Goal: Feedback & Contribution: Submit feedback/report problem

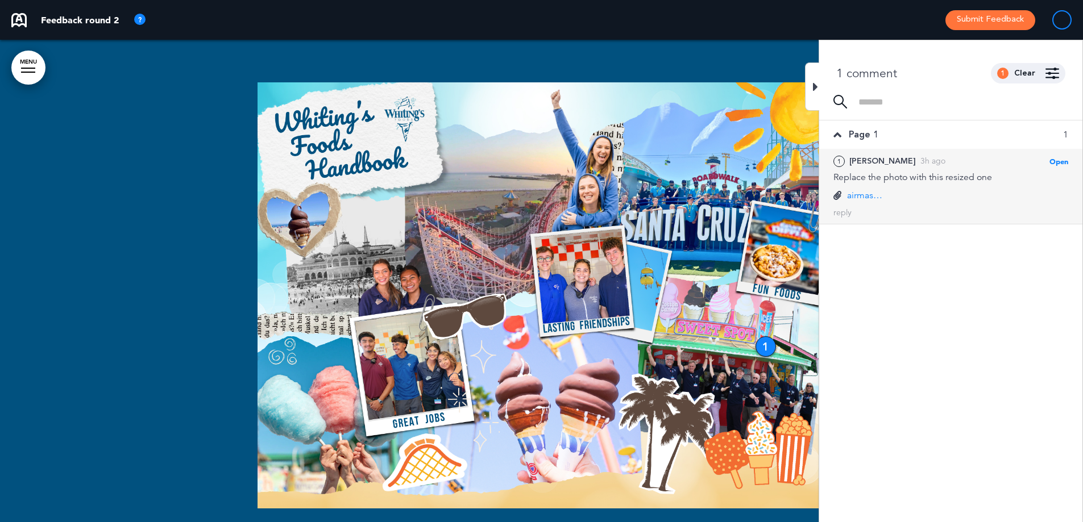
click at [807, 85] on div at bounding box center [812, 87] width 14 height 48
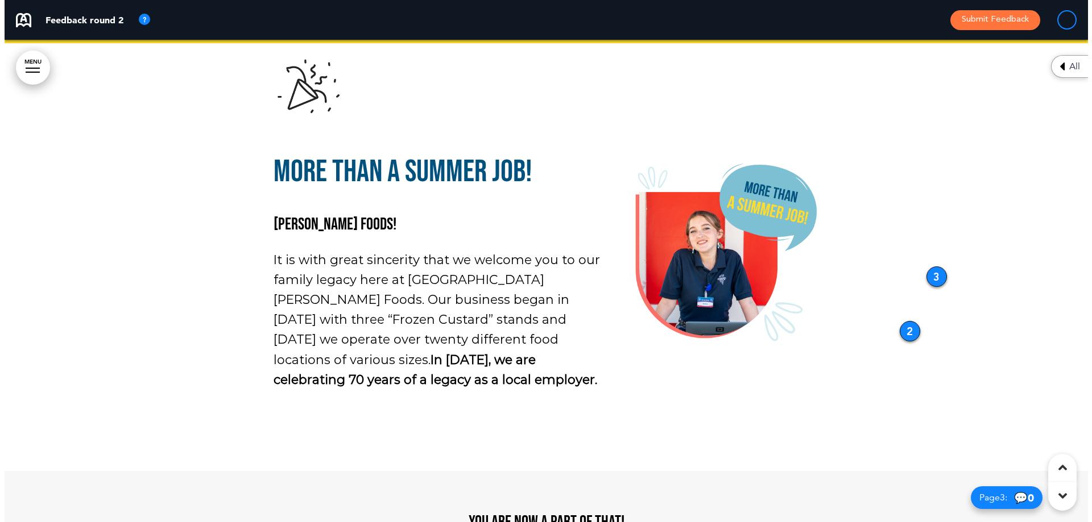
scroll to position [682, 0]
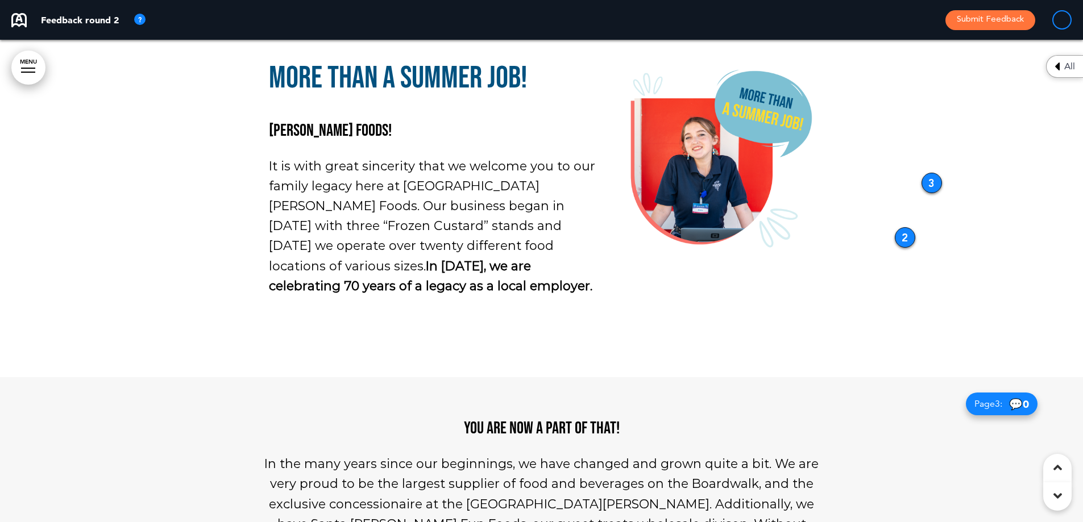
click at [931, 176] on div "3" at bounding box center [932, 183] width 20 height 20
click at [933, 181] on div "3" at bounding box center [932, 182] width 20 height 20
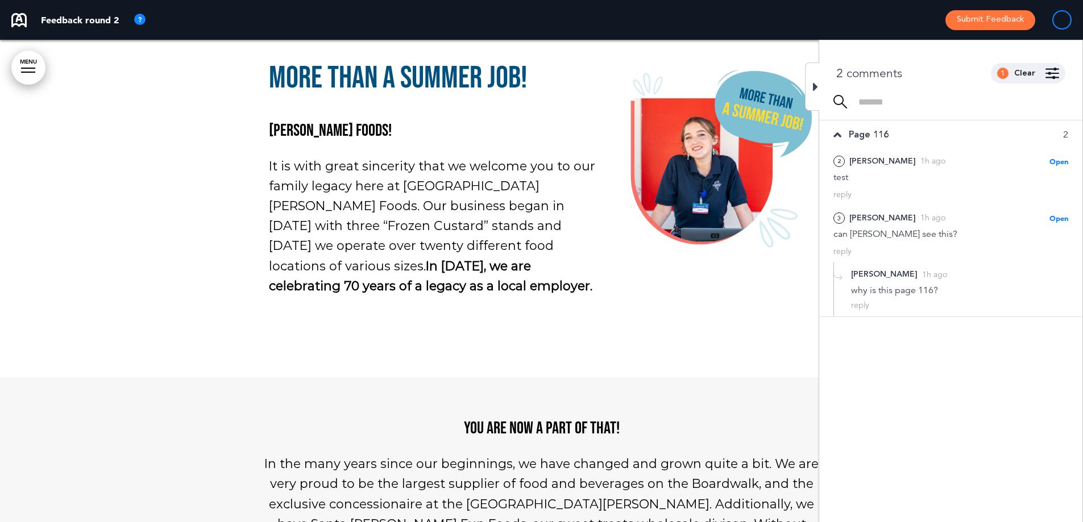
click at [815, 76] on div at bounding box center [812, 87] width 14 height 48
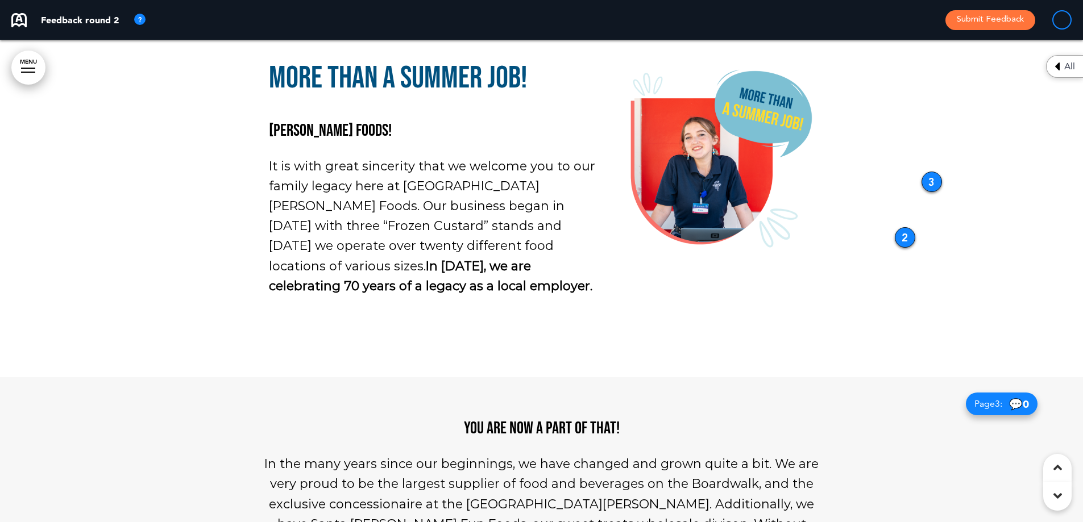
click at [802, 259] on p at bounding box center [719, 161] width 191 height 197
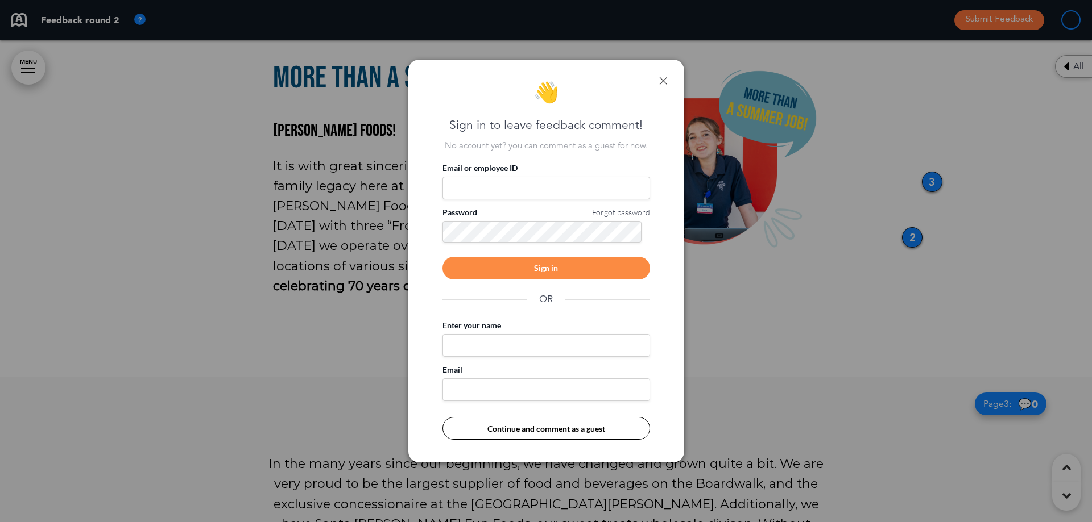
drag, startPoint x: 535, startPoint y: 186, endPoint x: 531, endPoint y: 201, distance: 15.3
click at [535, 185] on input "Email or employee ID" at bounding box center [546, 188] width 208 height 23
click at [643, 213] on span "Forgot password" at bounding box center [621, 212] width 58 height 11
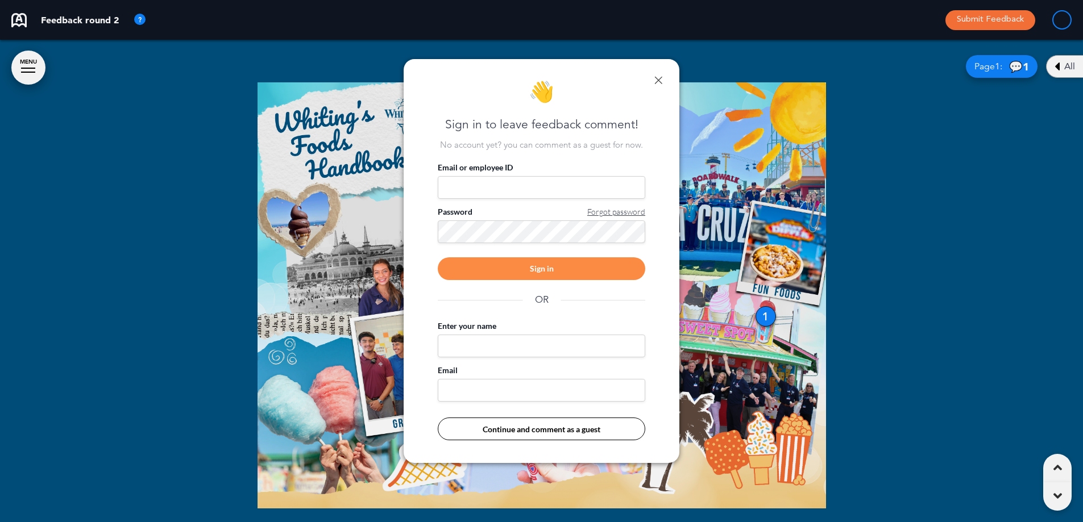
click at [591, 258] on div "Sign in" at bounding box center [542, 269] width 208 height 23
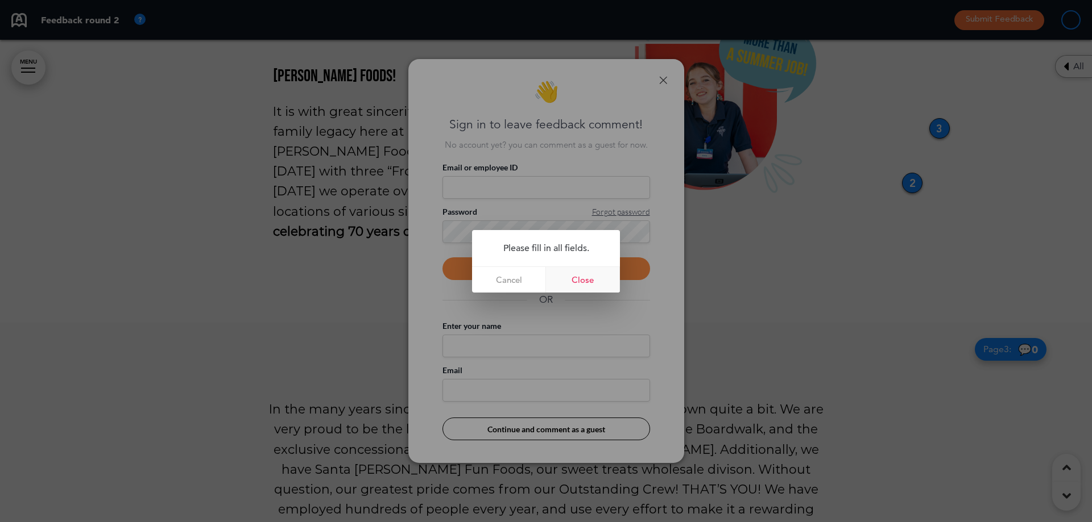
click at [573, 284] on link "Close" at bounding box center [583, 280] width 74 height 26
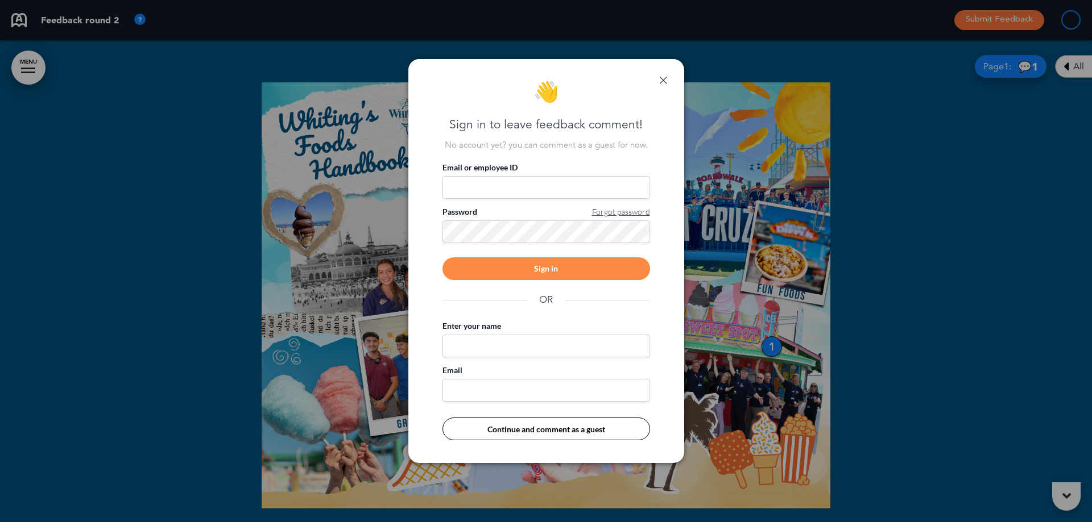
click at [663, 79] on link at bounding box center [663, 80] width 8 height 8
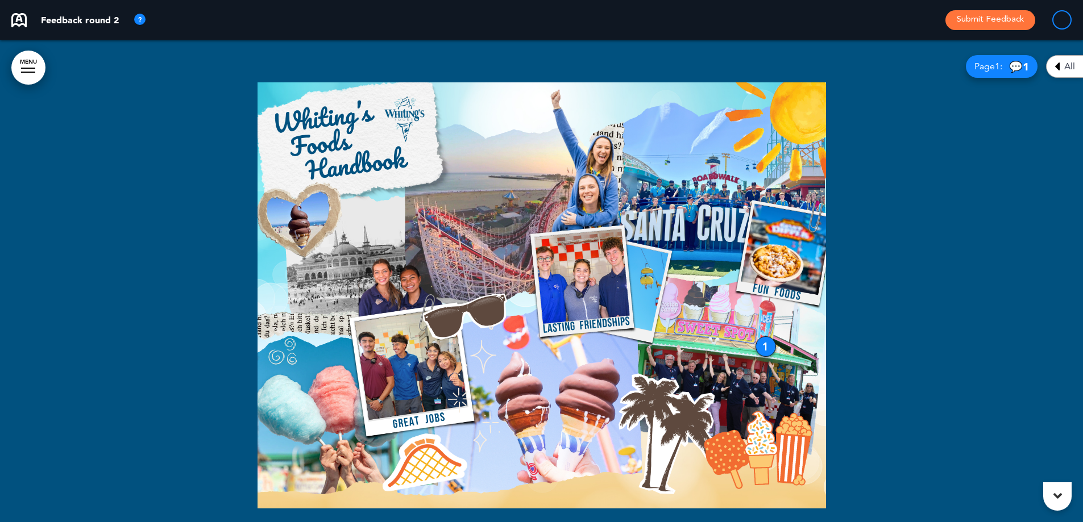
click at [672, 202] on img at bounding box center [542, 295] width 569 height 426
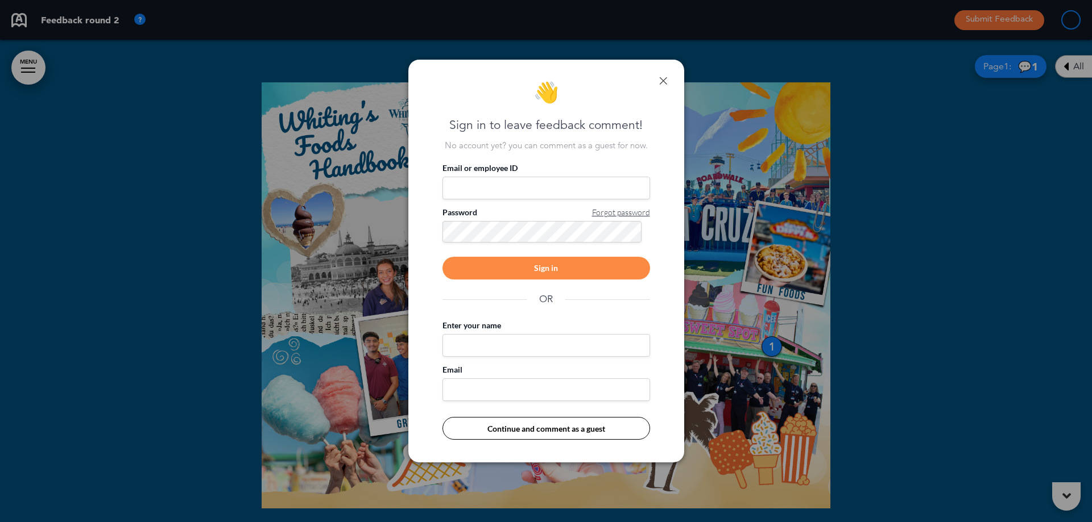
click at [574, 435] on button "Continue and comment as a guest" at bounding box center [546, 428] width 208 height 23
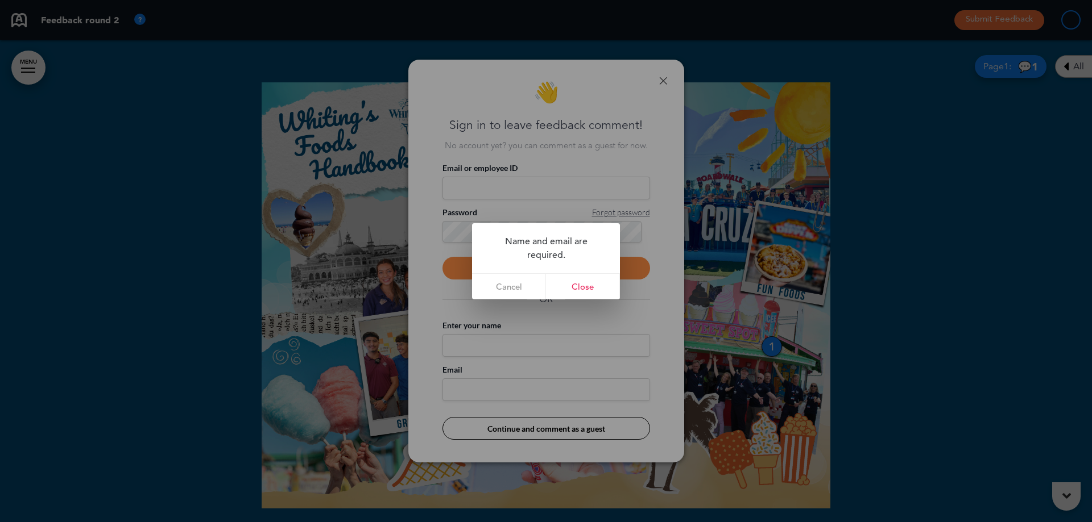
click at [500, 371] on div at bounding box center [546, 261] width 1092 height 522
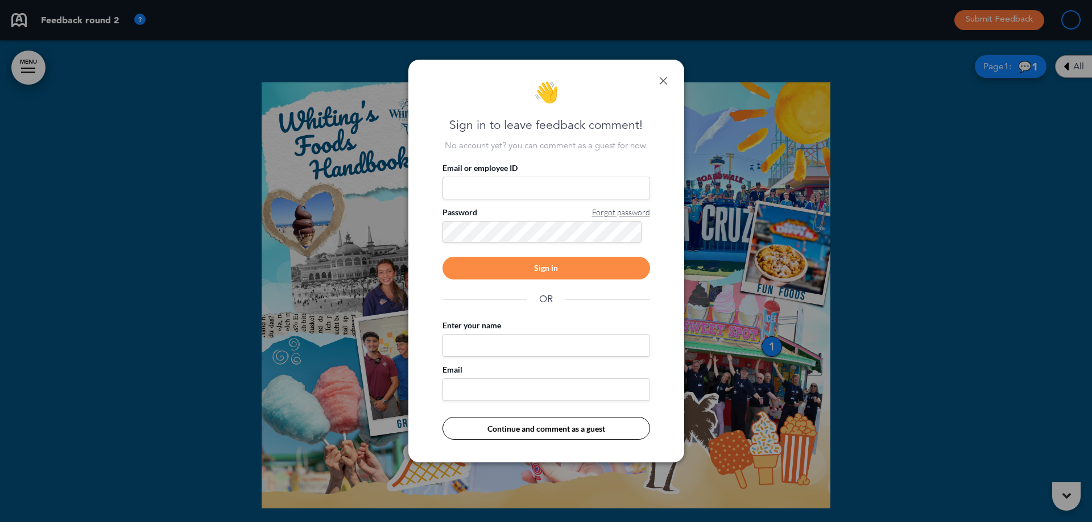
click at [498, 346] on input "Enter your name" at bounding box center [546, 345] width 208 height 23
type input "****"
type input "**********"
click at [598, 430] on button "Continue and comment as a guest" at bounding box center [546, 428] width 208 height 23
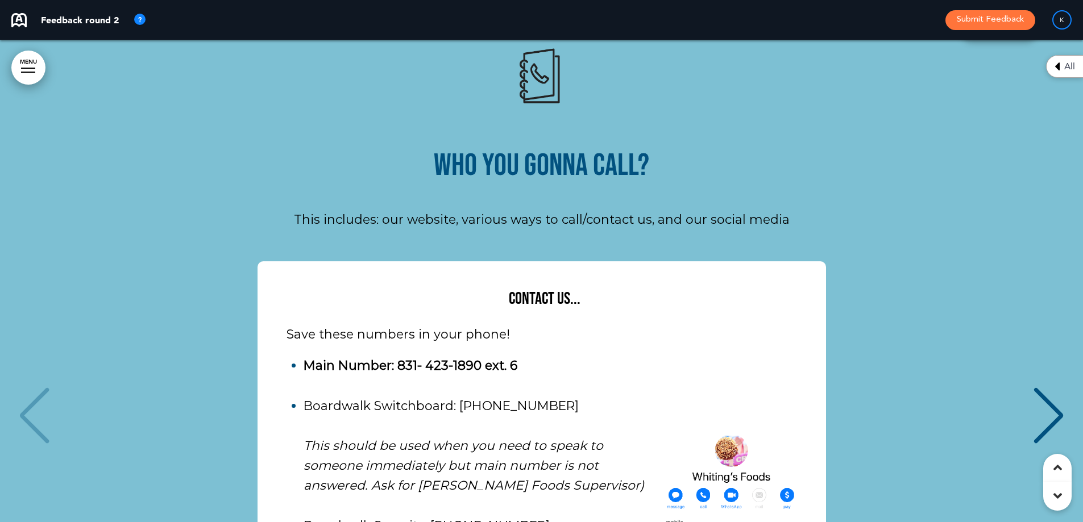
scroll to position [6310, 0]
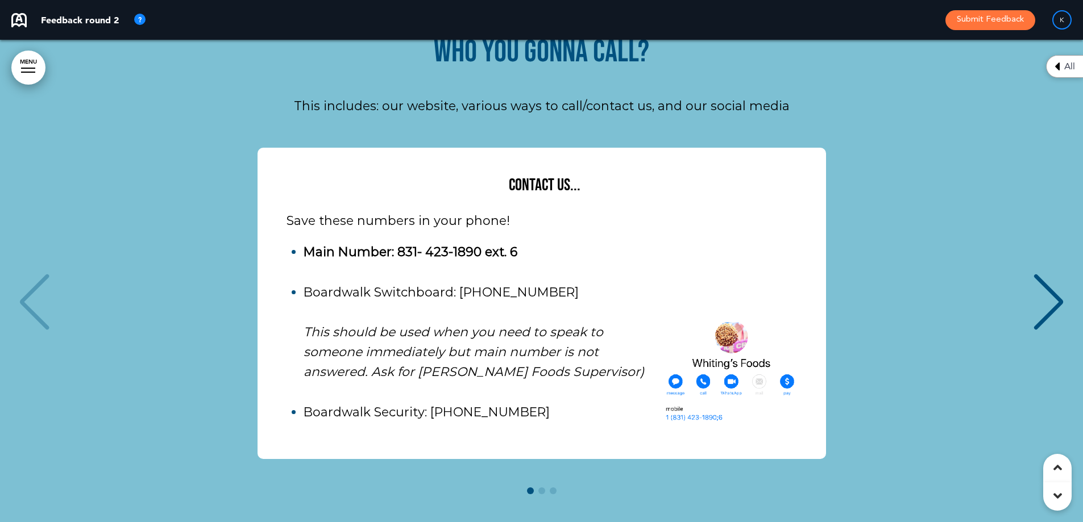
click at [1049, 274] on div "Next slide" at bounding box center [1048, 302] width 35 height 57
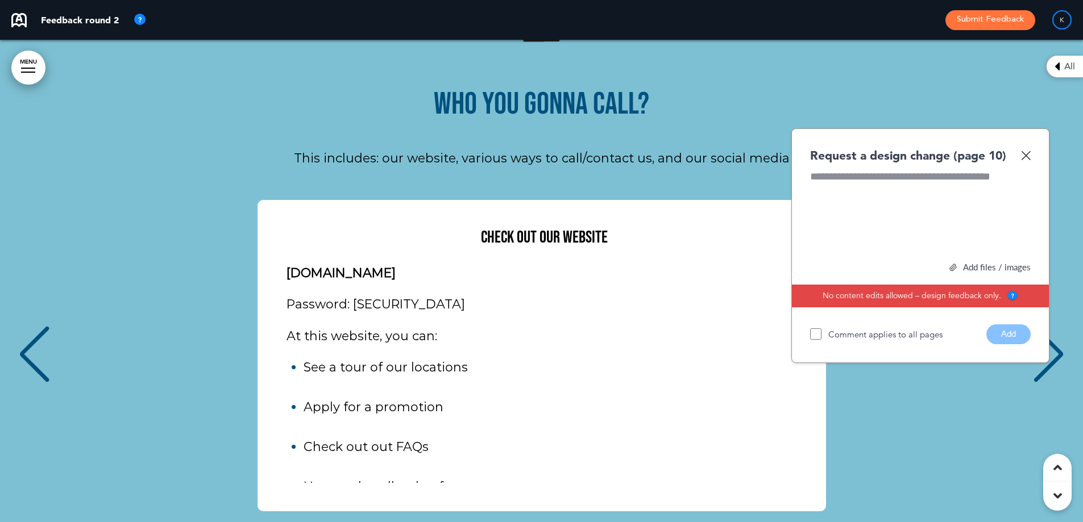
scroll to position [6197, 0]
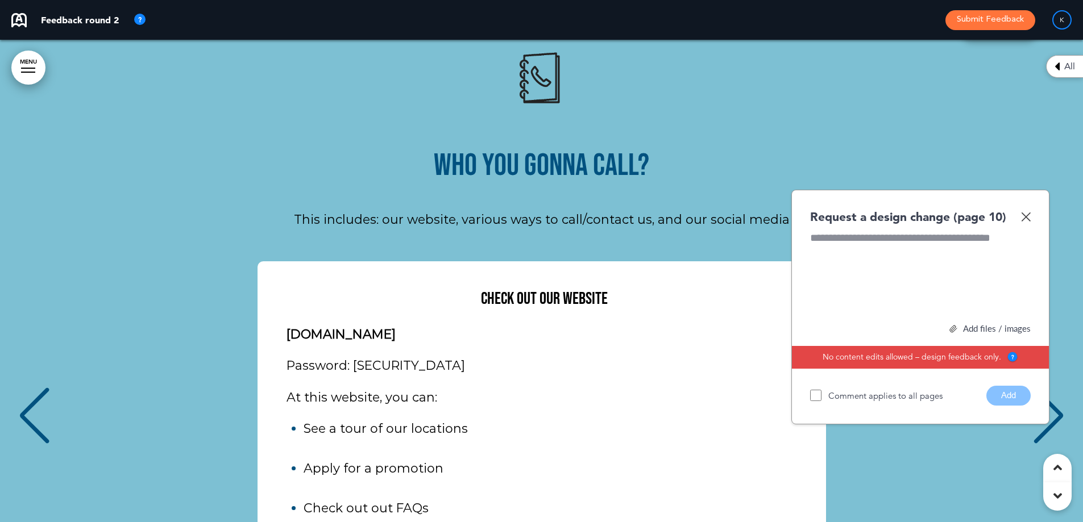
click at [1026, 212] on img at bounding box center [1026, 217] width 10 height 10
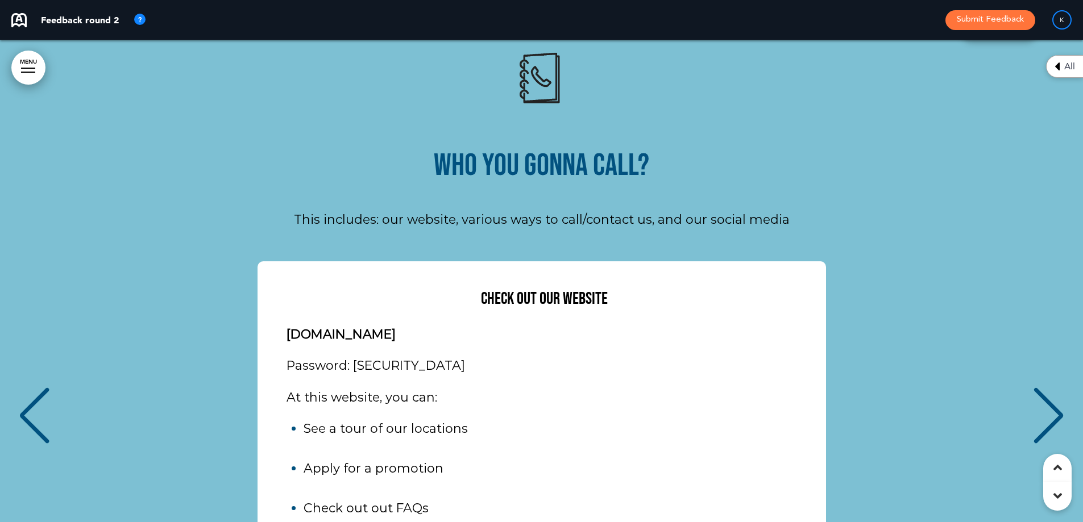
click at [1055, 388] on div "Next slide" at bounding box center [1048, 416] width 35 height 57
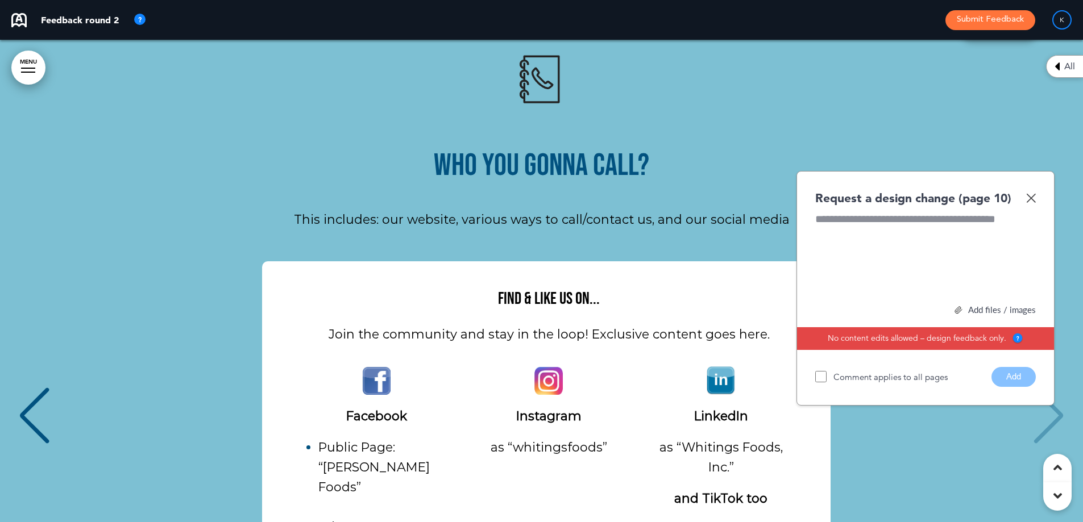
scroll to position [0, 2132]
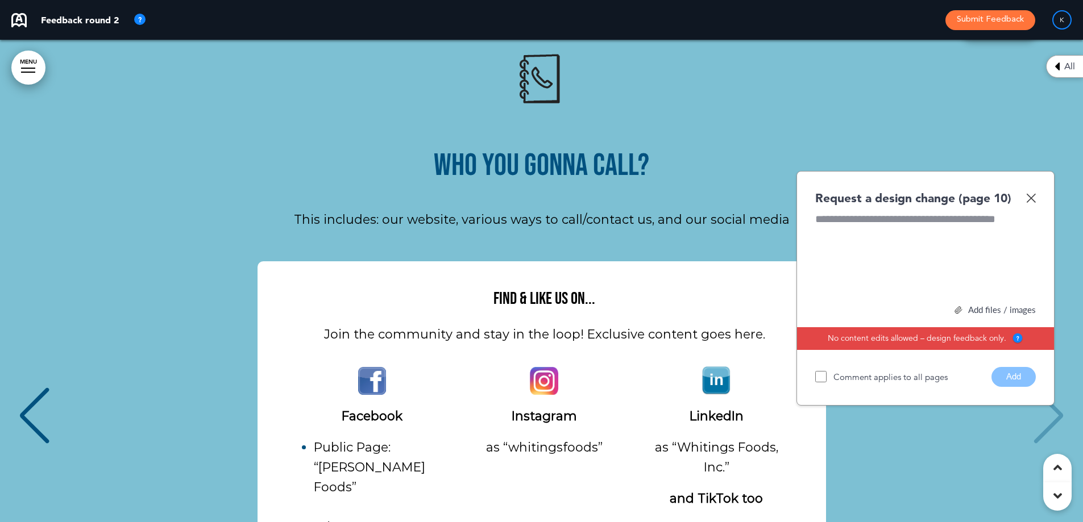
click at [1029, 193] on img at bounding box center [1031, 198] width 10 height 10
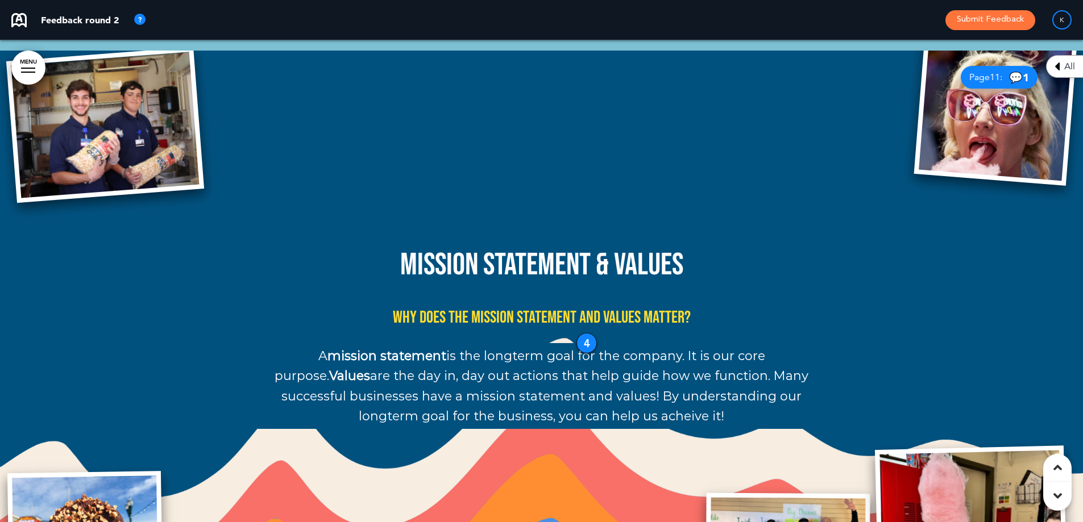
scroll to position [6879, 0]
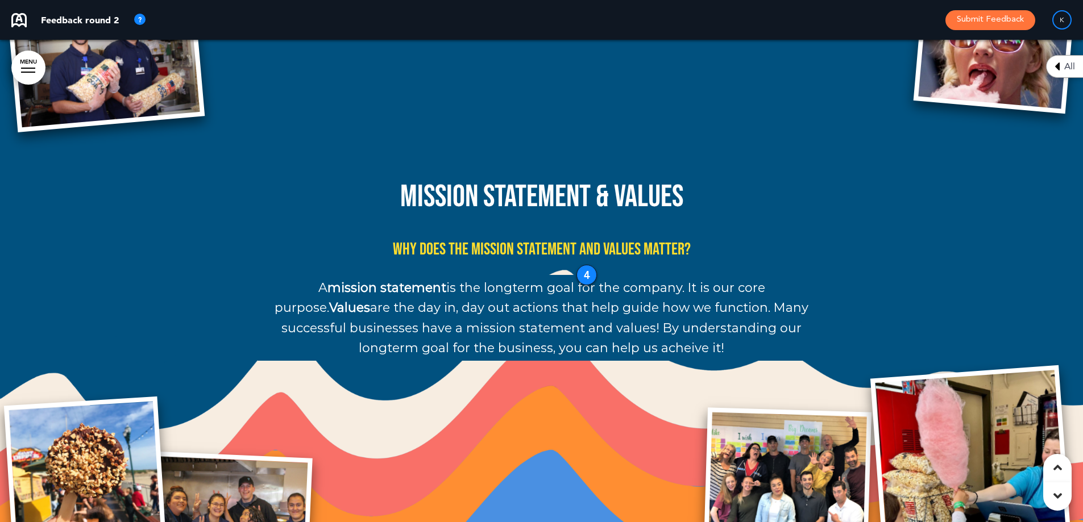
click at [913, 231] on div at bounding box center [541, 303] width 1083 height 643
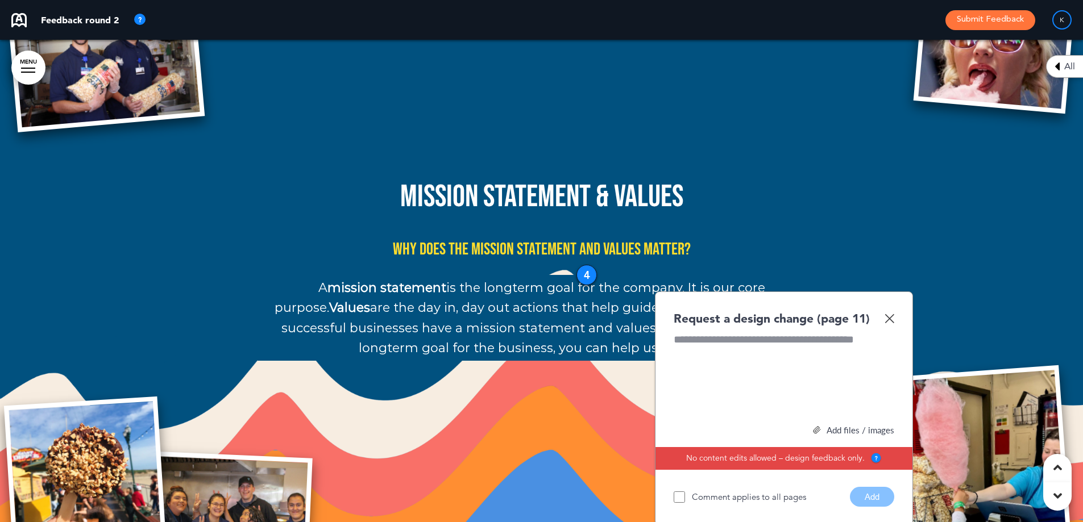
click at [889, 314] on img at bounding box center [890, 319] width 10 height 10
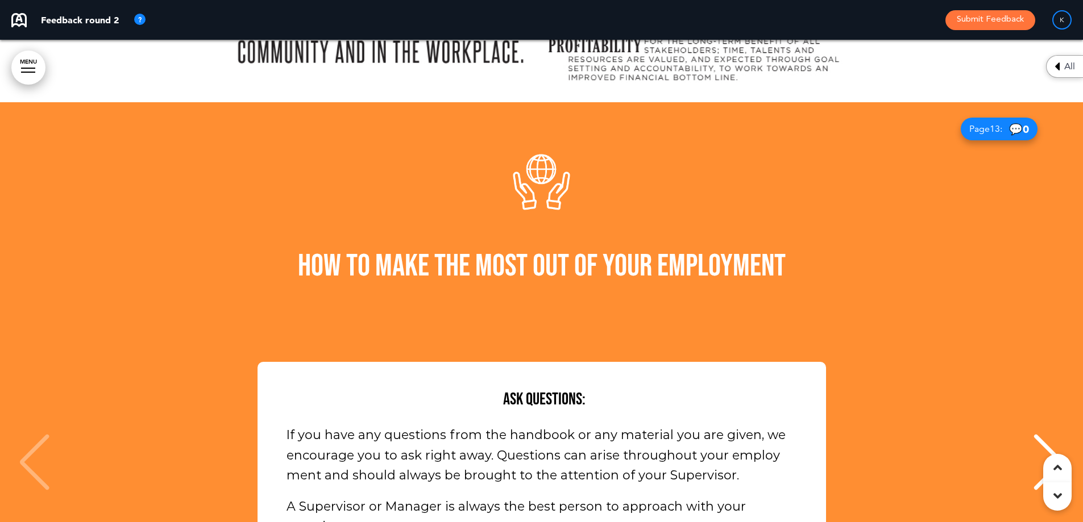
scroll to position [7959, 0]
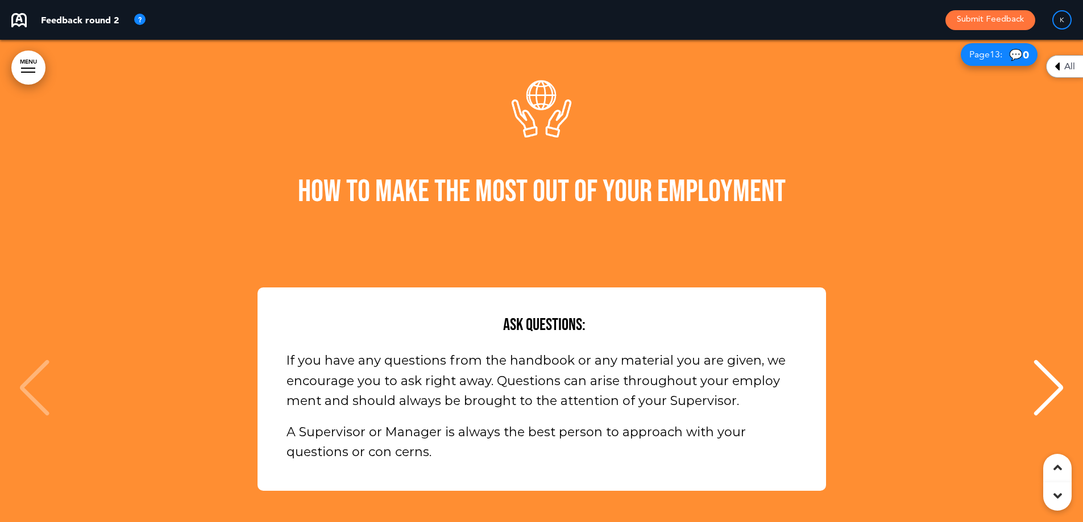
click at [1054, 360] on div "Next slide" at bounding box center [1048, 388] width 35 height 57
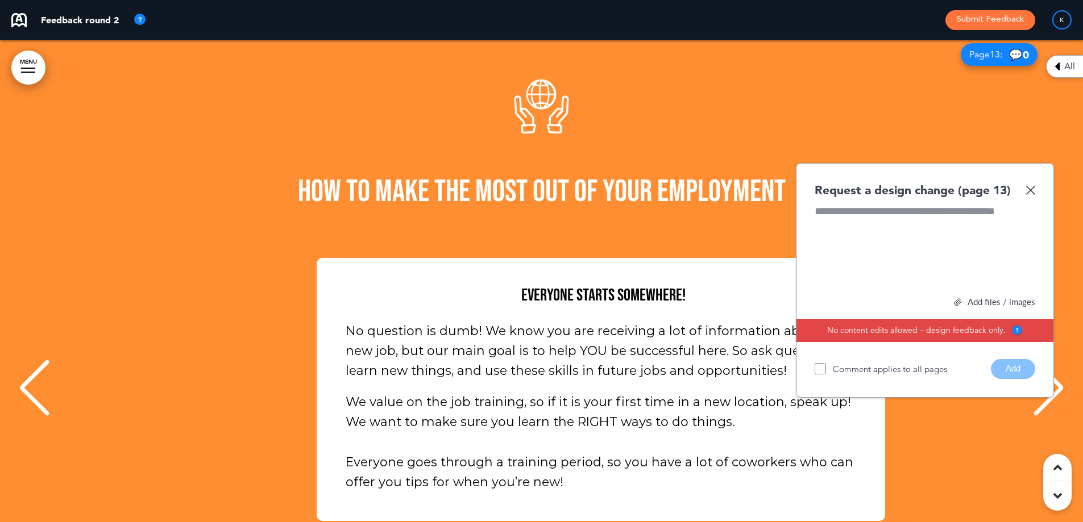
scroll to position [0, 1066]
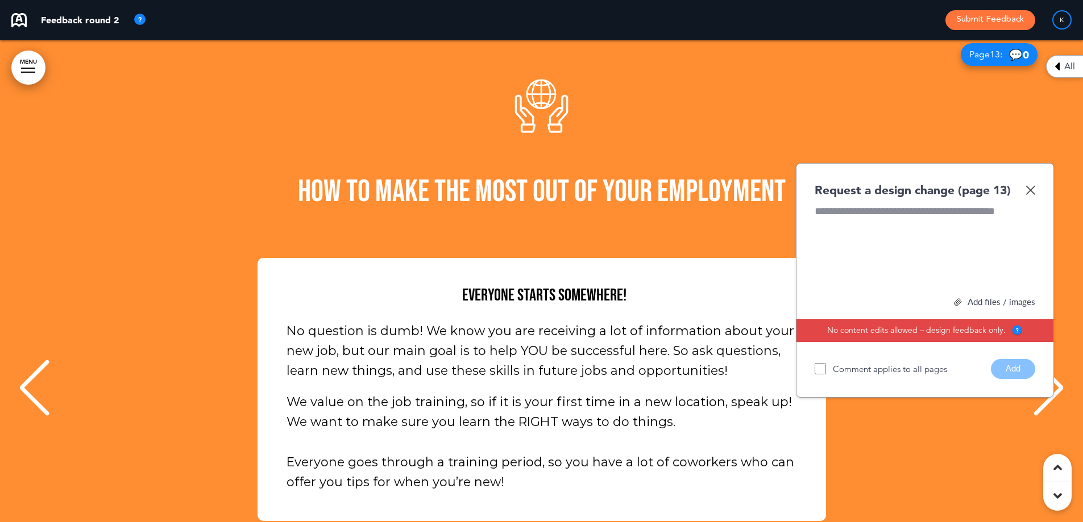
click at [1032, 185] on img at bounding box center [1031, 190] width 10 height 10
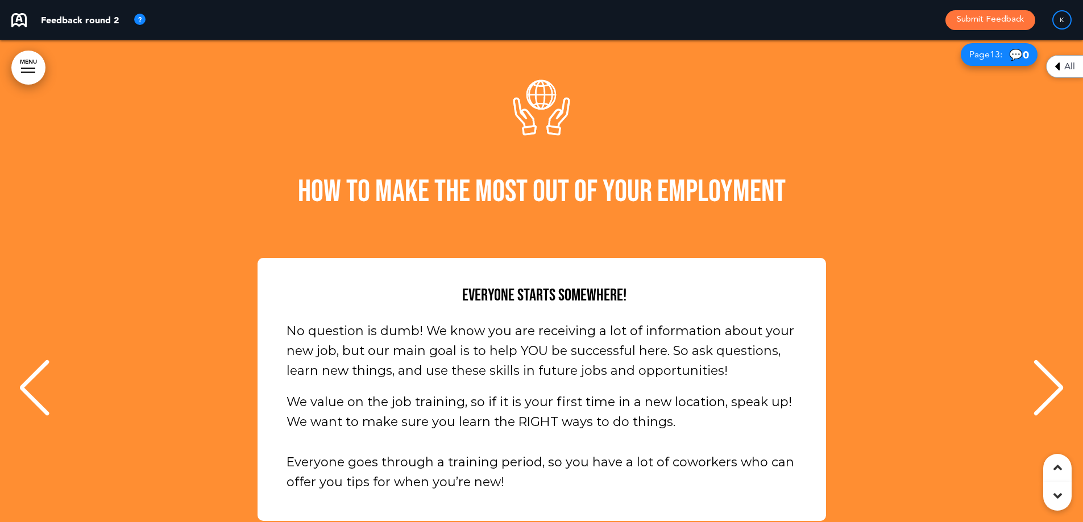
click at [1051, 360] on div "Next slide" at bounding box center [1048, 388] width 35 height 57
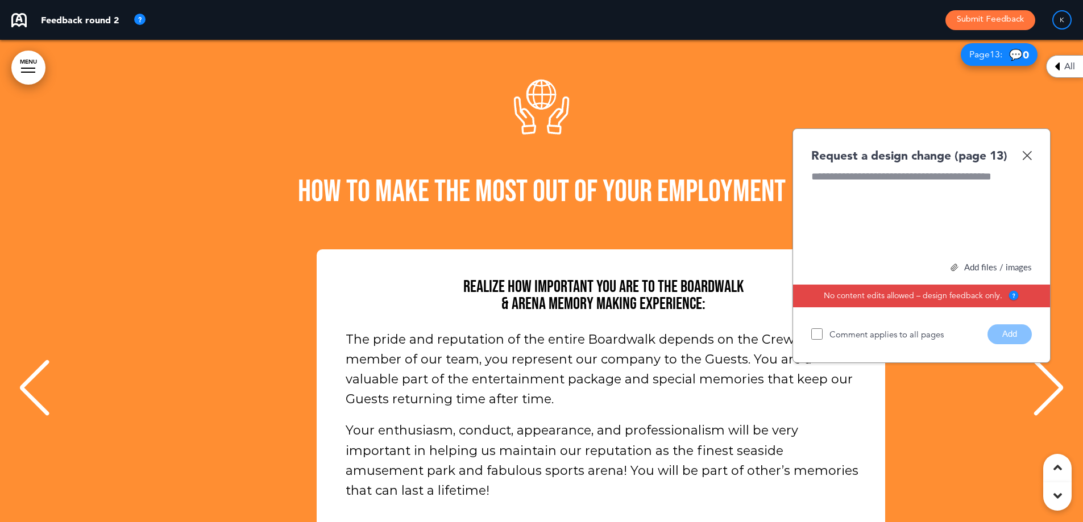
scroll to position [0, 2132]
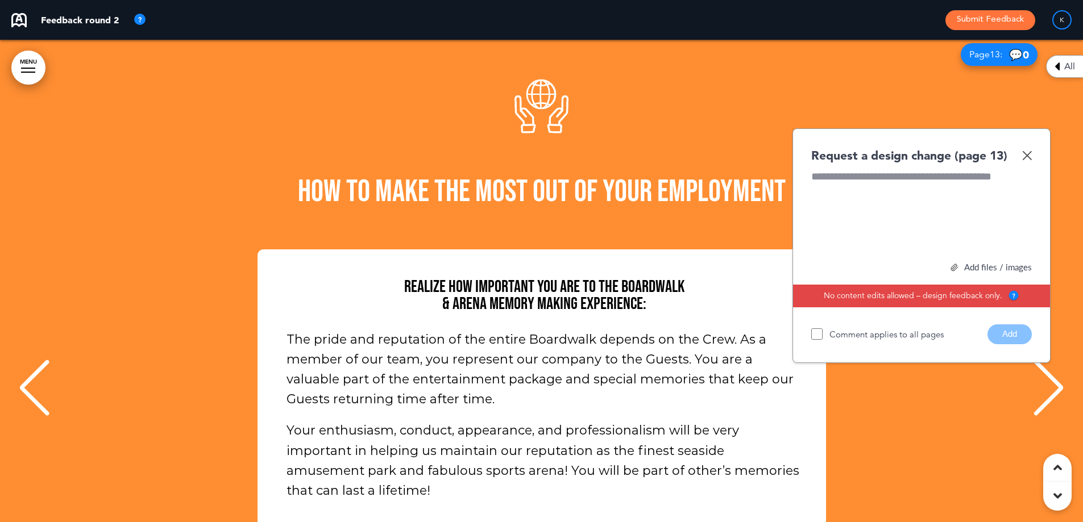
click at [1030, 151] on img at bounding box center [1027, 156] width 10 height 10
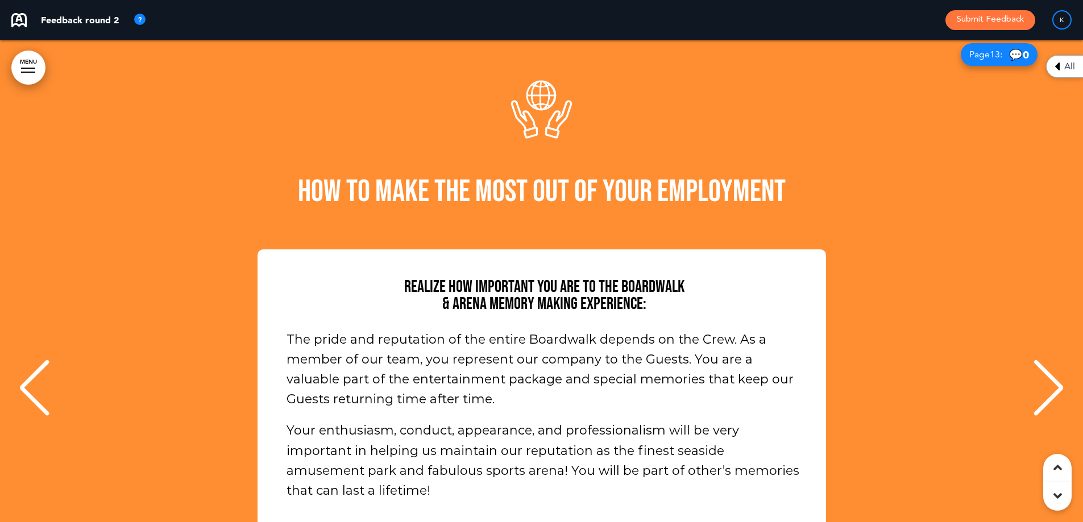
click at [1043, 360] on div "Next slide" at bounding box center [1048, 388] width 35 height 57
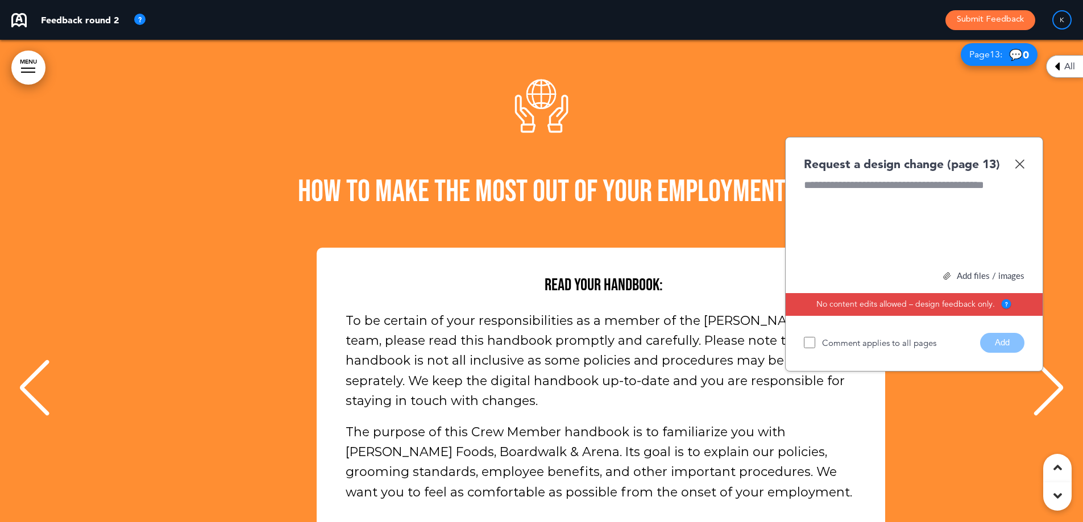
scroll to position [0, 3198]
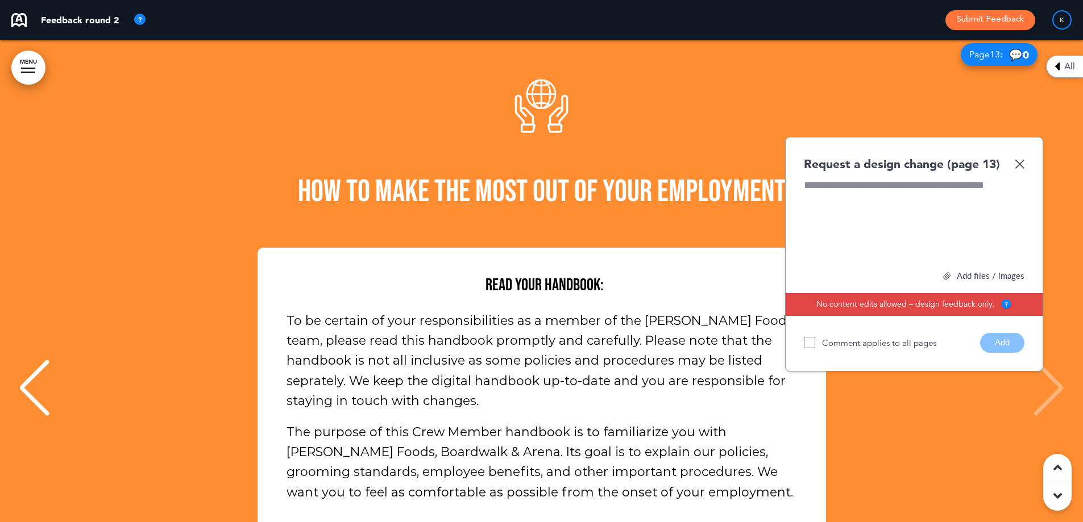
click at [1020, 159] on img at bounding box center [1020, 164] width 10 height 10
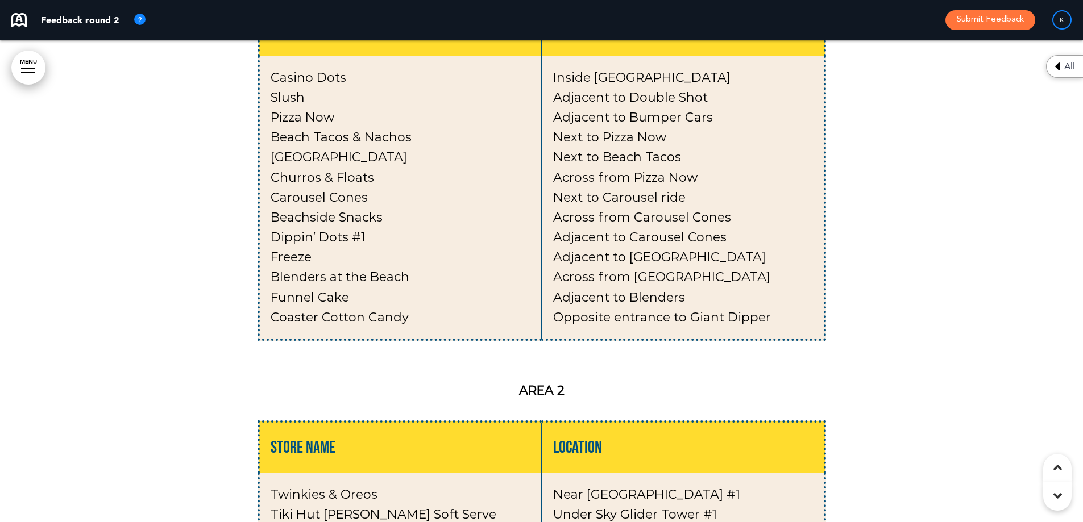
scroll to position [8925, 0]
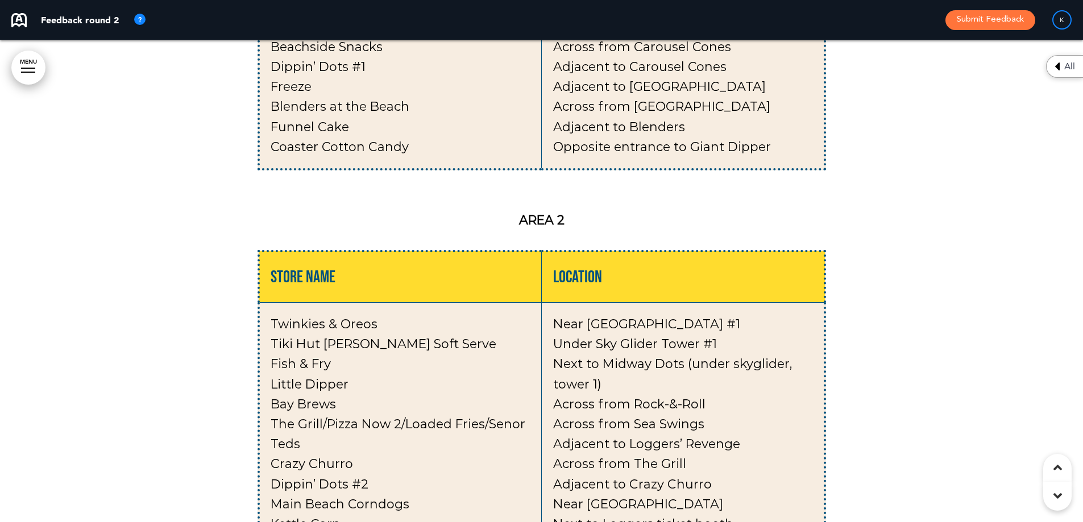
click at [296, 314] on p "Twinkies & Oreos" at bounding box center [400, 324] width 259 height 20
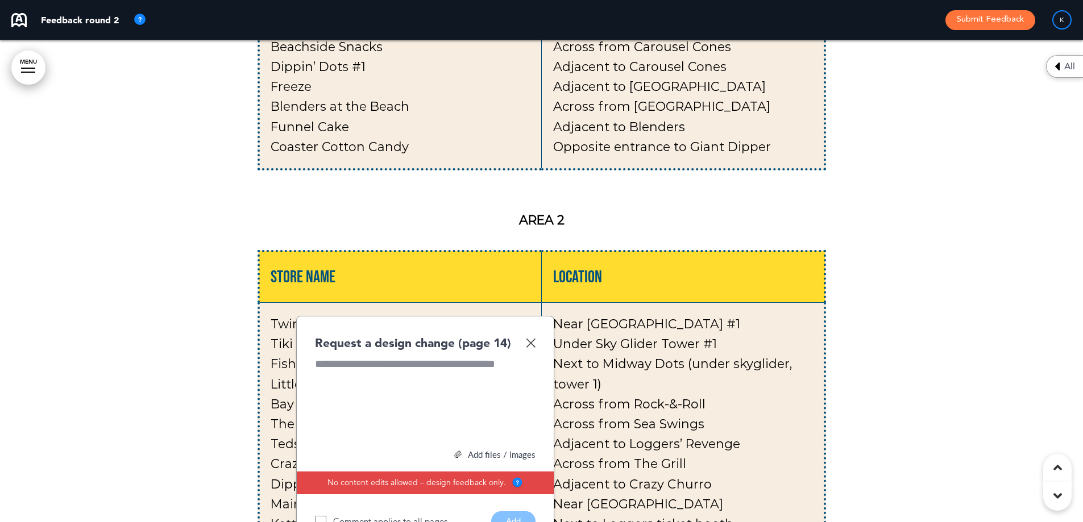
click at [533, 335] on div "Request a design change (page 14)" at bounding box center [425, 343] width 221 height 16
click at [530, 338] on img at bounding box center [531, 343] width 10 height 10
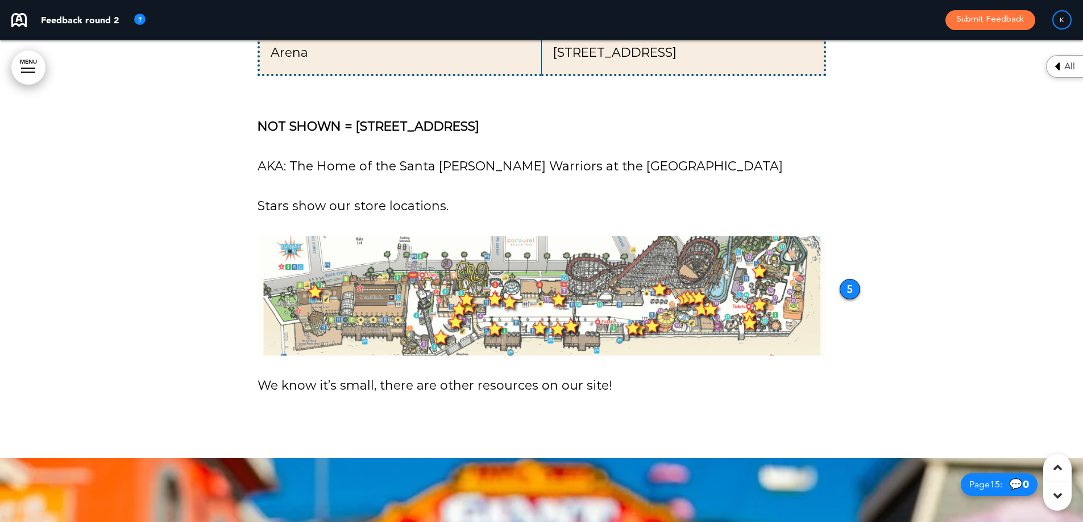
scroll to position [9494, 0]
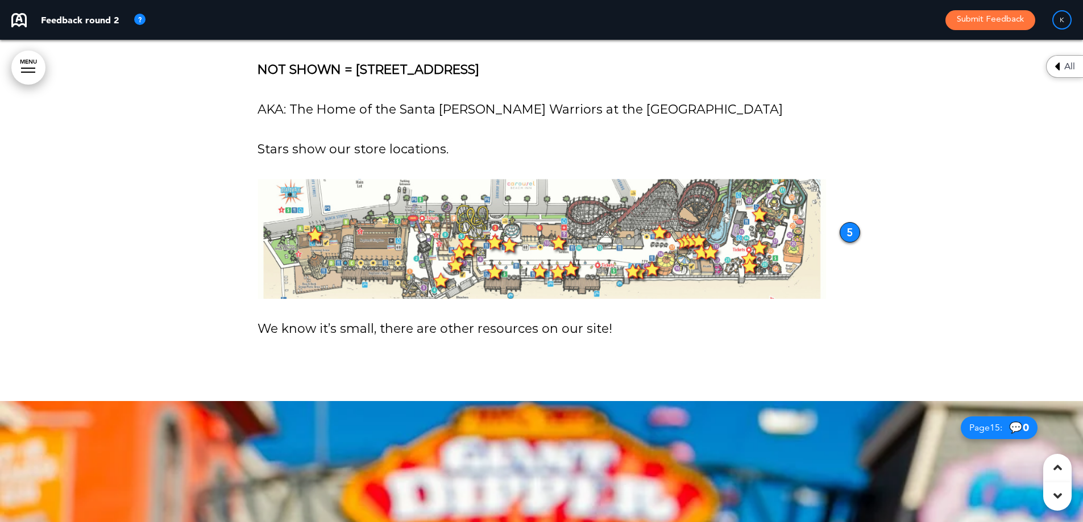
click at [852, 222] on div "5" at bounding box center [850, 232] width 20 height 20
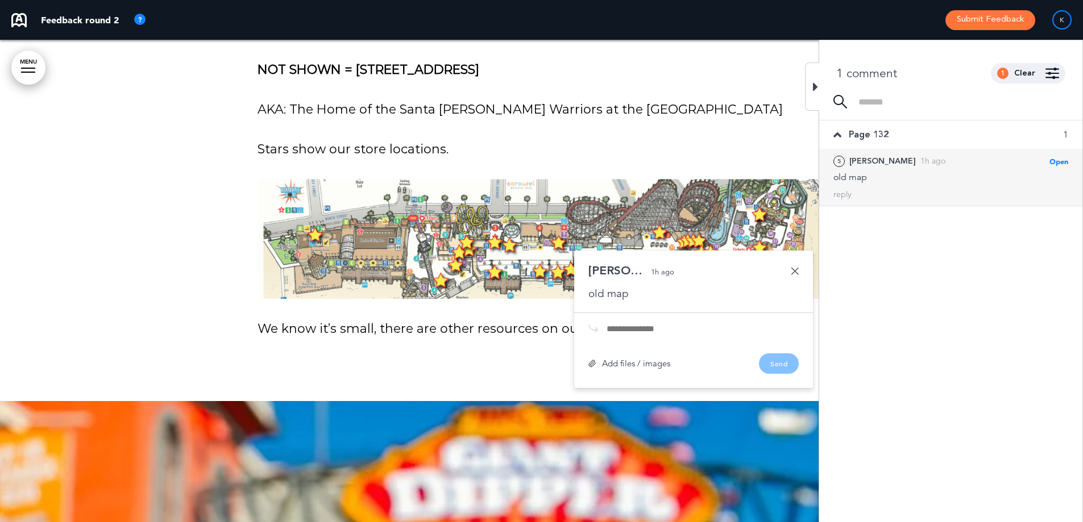
click at [814, 84] on icon at bounding box center [815, 87] width 5 height 14
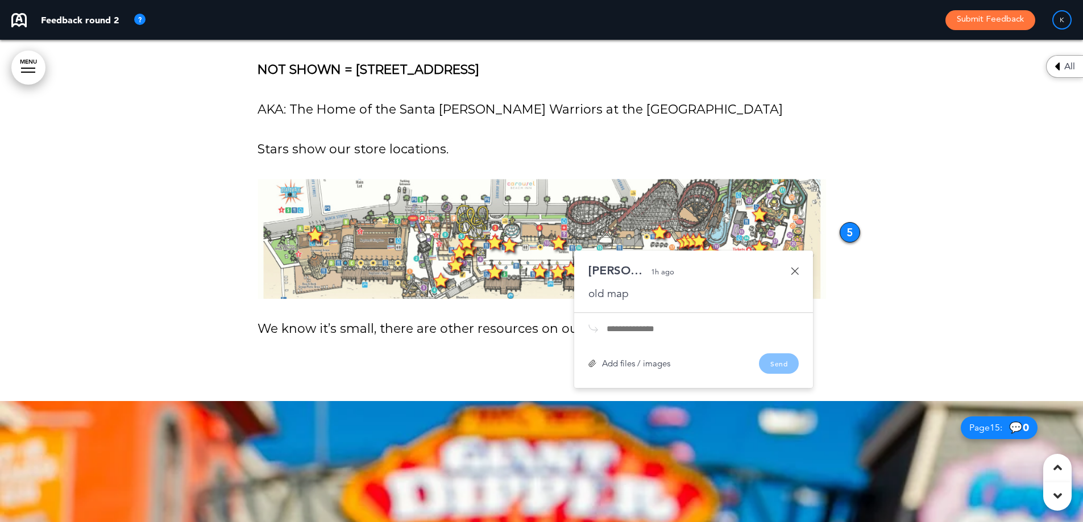
click at [792, 267] on link at bounding box center [795, 271] width 8 height 8
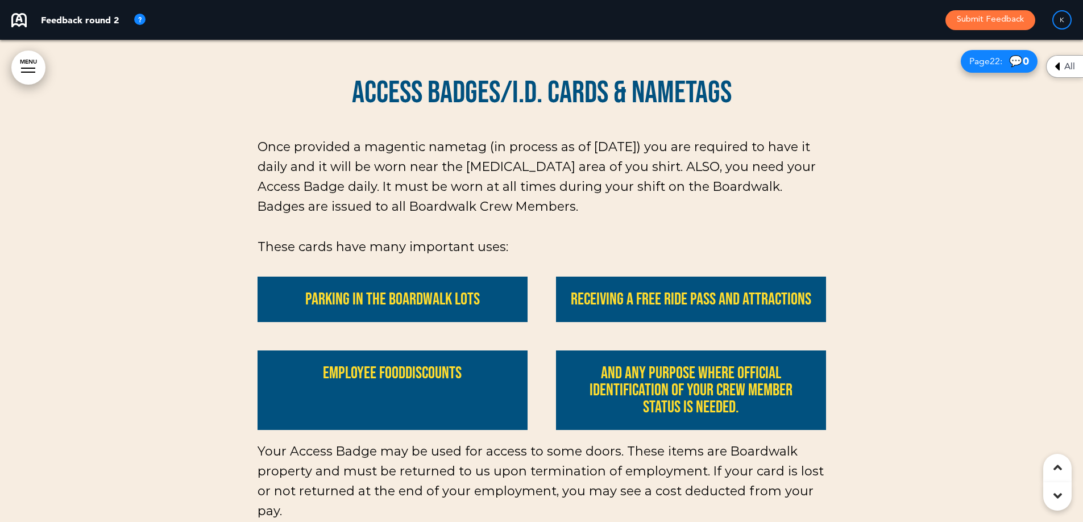
scroll to position [14269, 0]
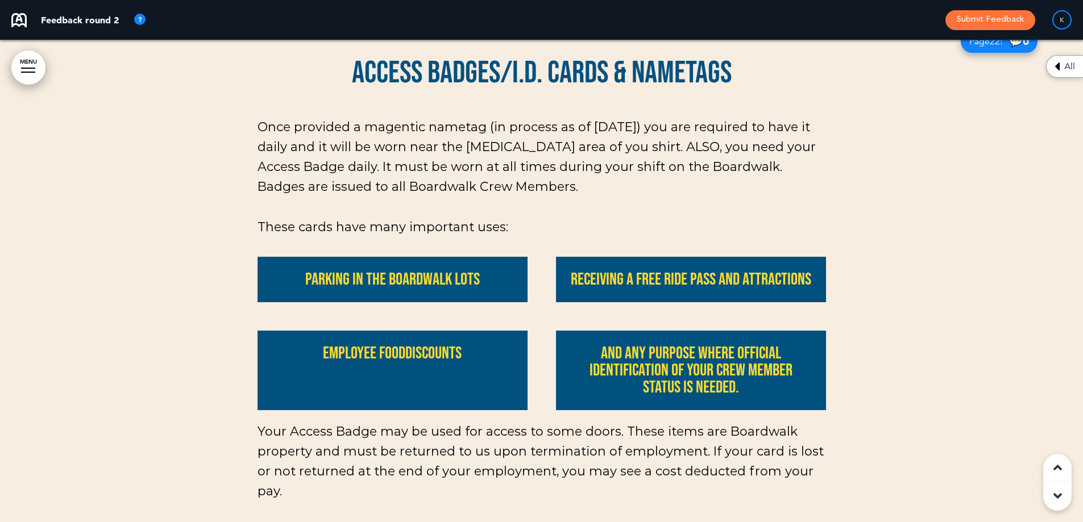
click at [379, 331] on div "Employee food discounts" at bounding box center [393, 371] width 270 height 80
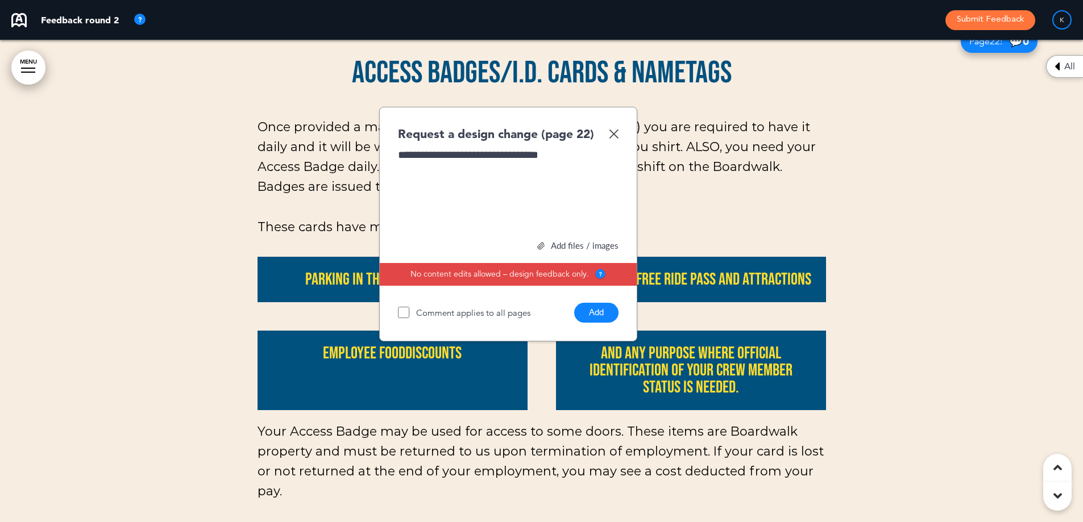
click at [595, 303] on button "Add" at bounding box center [596, 313] width 44 height 20
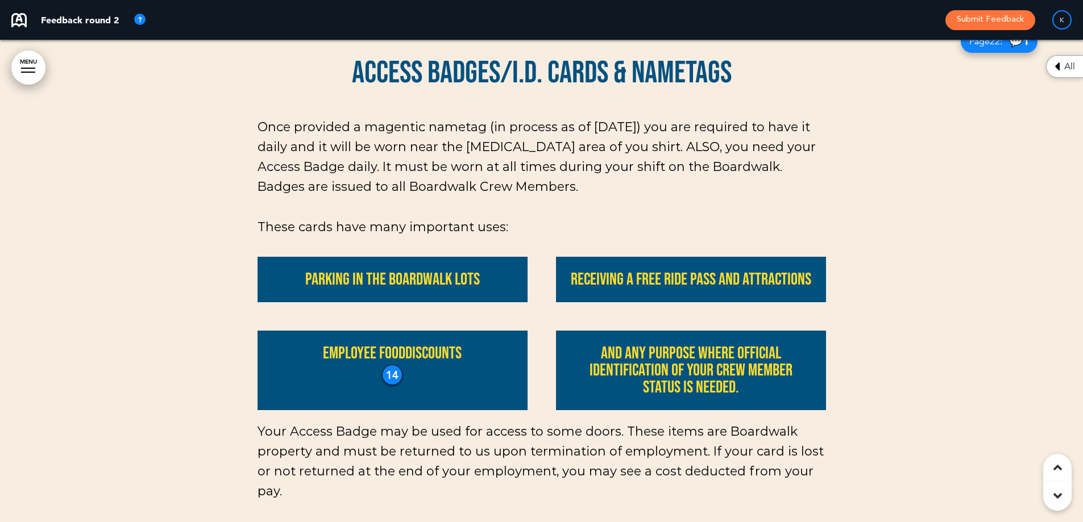
drag, startPoint x: 390, startPoint y: 296, endPoint x: 392, endPoint y: 316, distance: 20.0
click at [392, 365] on div "14" at bounding box center [392, 375] width 20 height 20
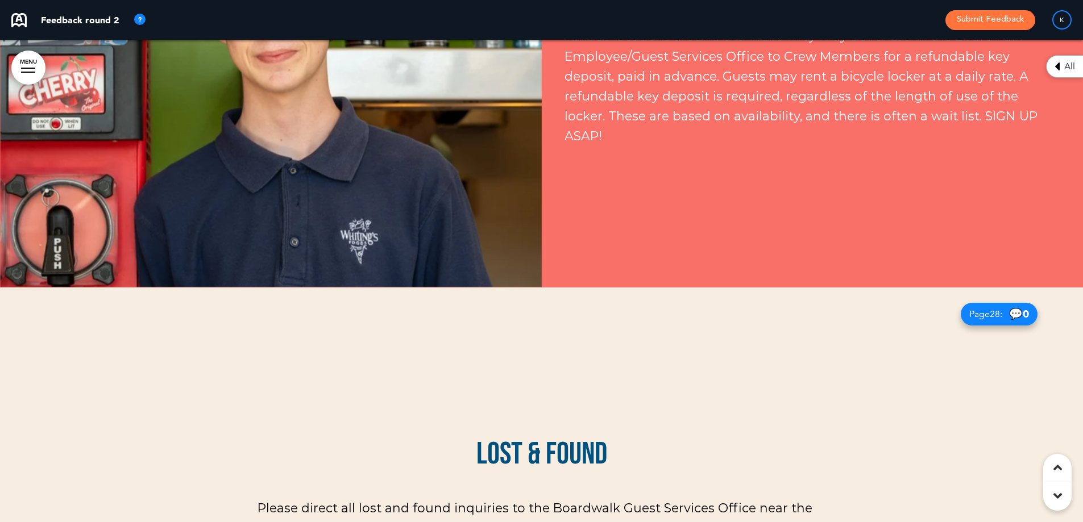
scroll to position [17055, 0]
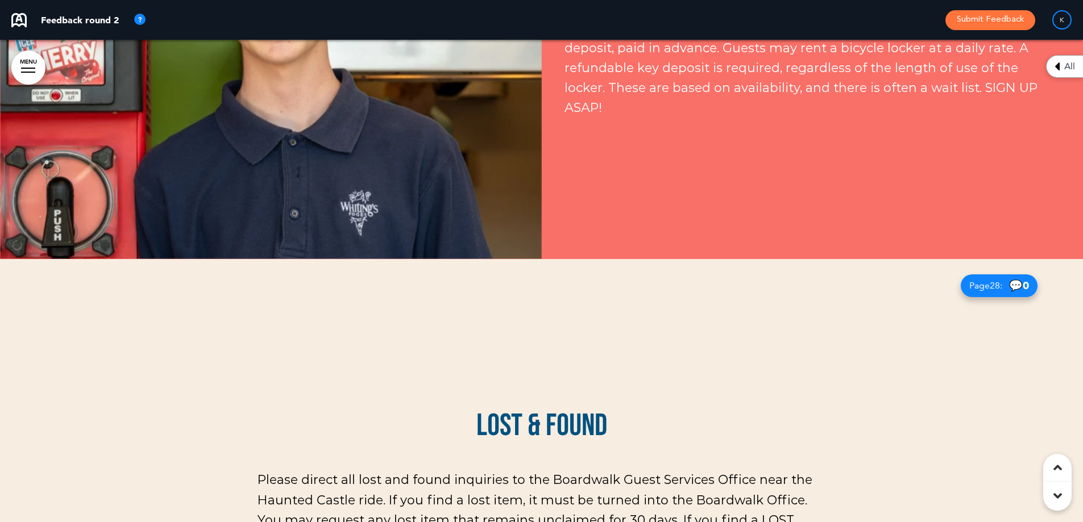
click at [962, 371] on div at bounding box center [541, 500] width 1083 height 483
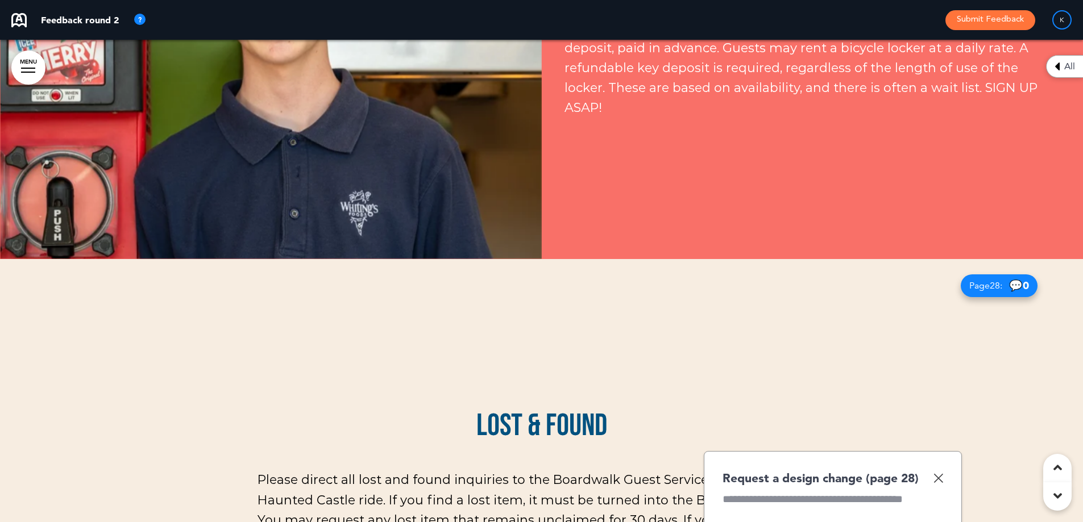
click at [940, 474] on img at bounding box center [938, 479] width 10 height 10
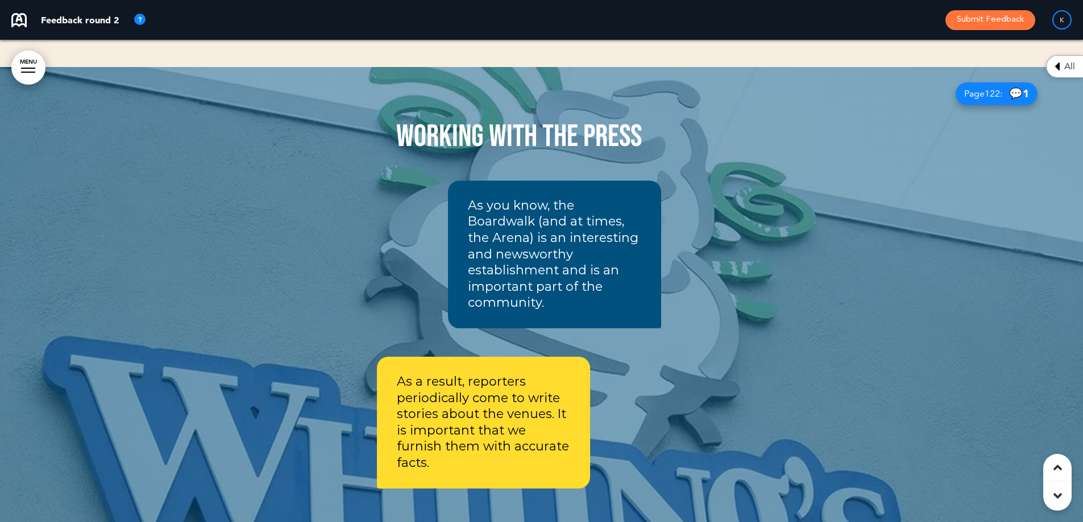
scroll to position [17851, 0]
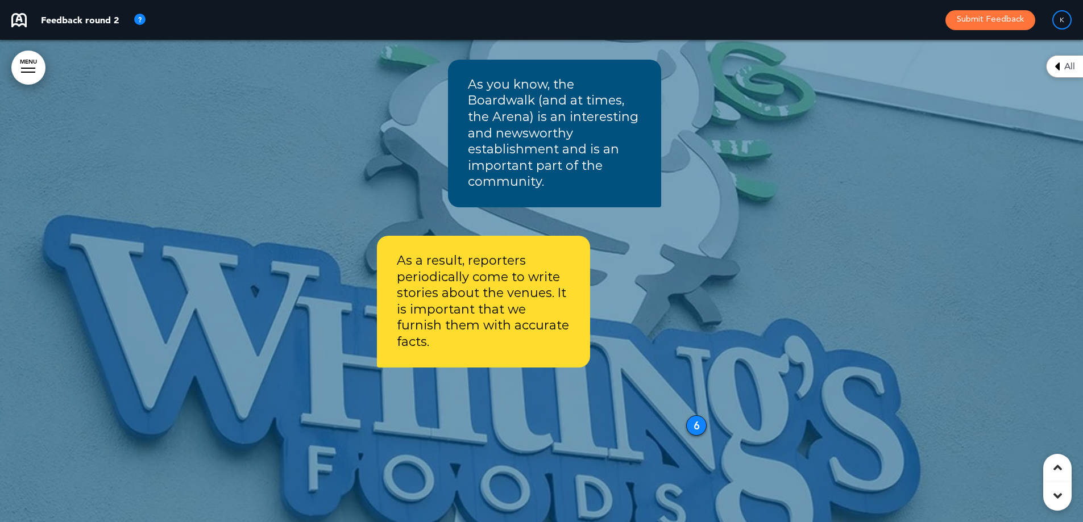
click at [681, 324] on div "Working with the Press As you know, the Boardwalk (and at times, the Arena) is …" at bounding box center [519, 263] width 569 height 613
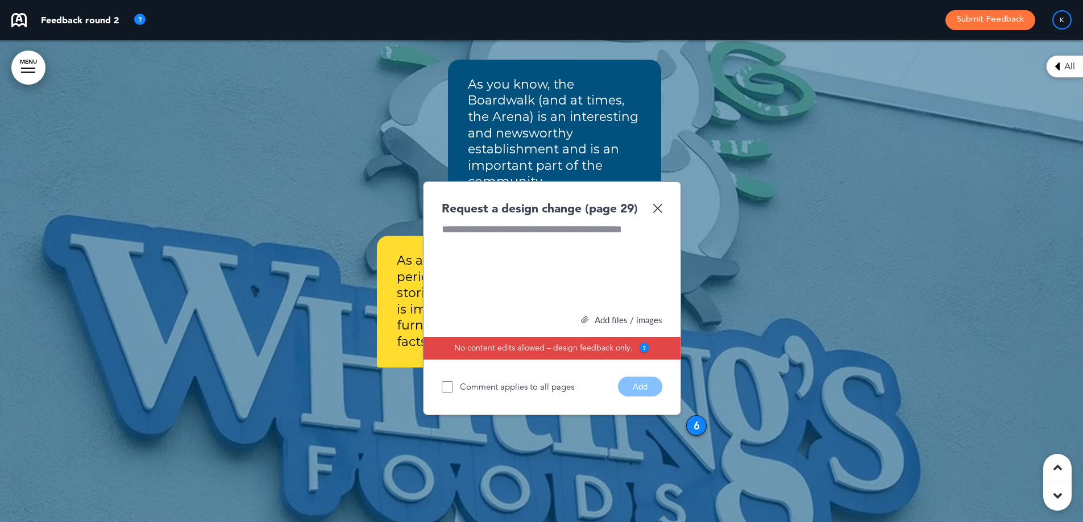
click at [658, 200] on div "Request a design change (page 29)" at bounding box center [552, 208] width 221 height 16
click at [661, 204] on img at bounding box center [658, 209] width 10 height 10
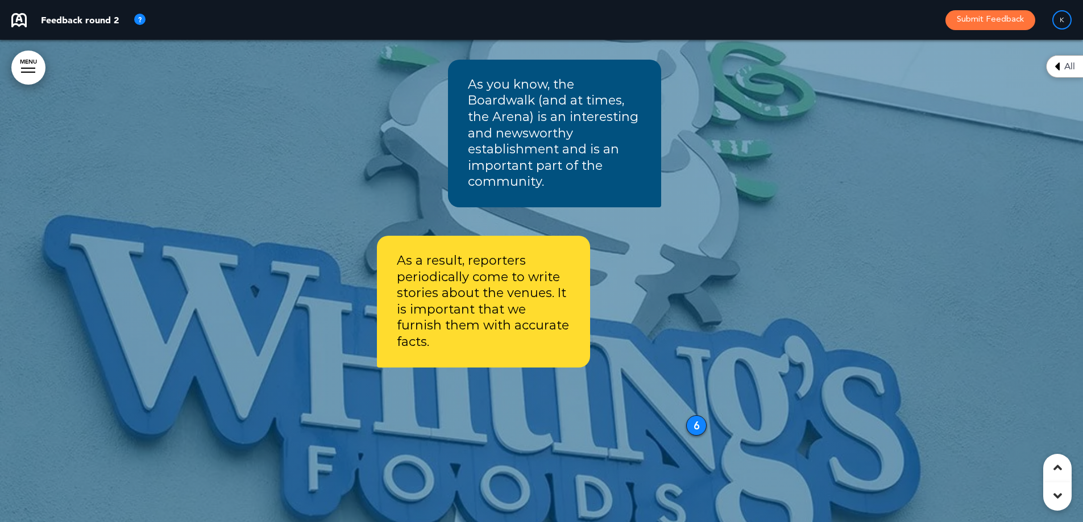
click at [694, 416] on div "6" at bounding box center [696, 426] width 20 height 20
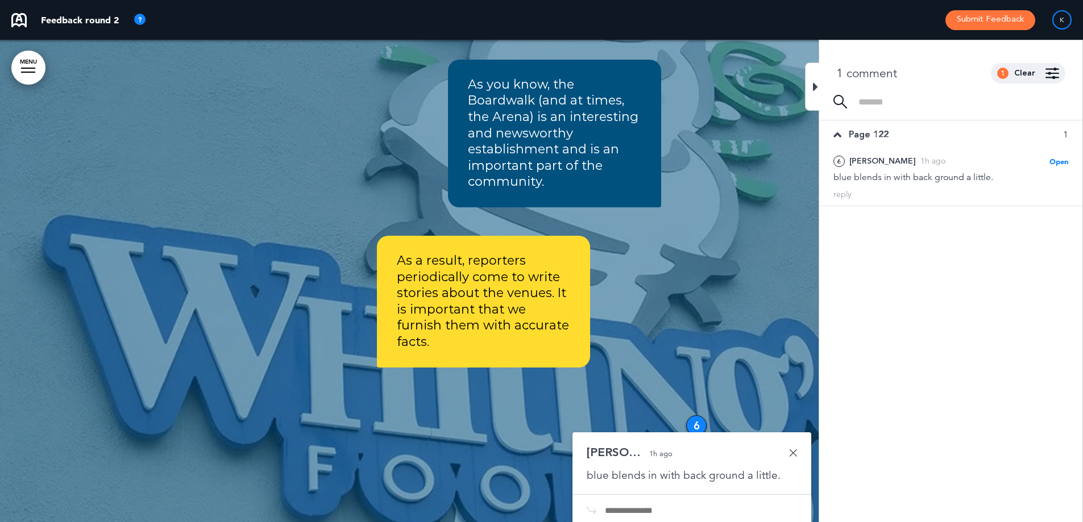
click at [795, 449] on link at bounding box center [793, 453] width 8 height 8
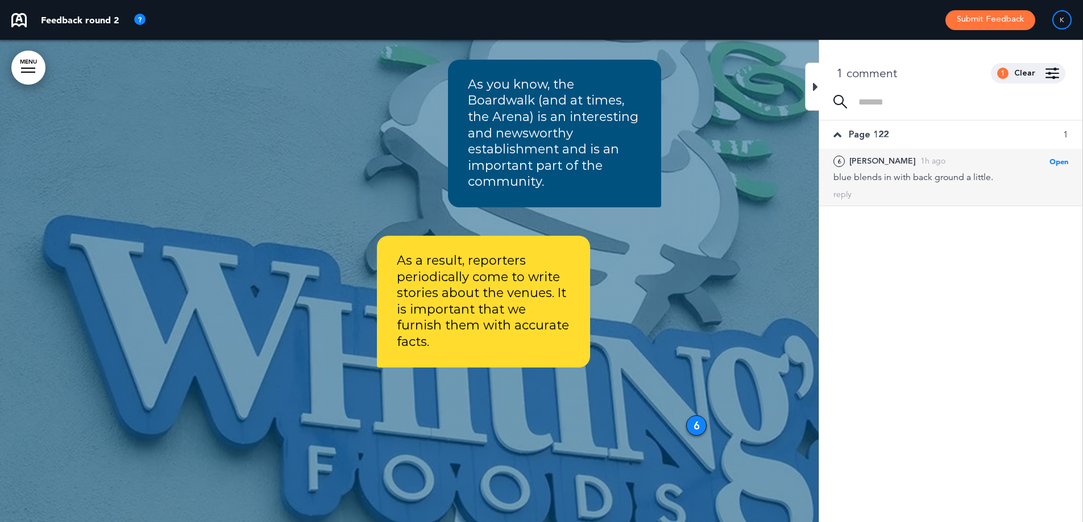
click at [902, 176] on div "blue blends in with back ground a little." at bounding box center [950, 177] width 235 height 13
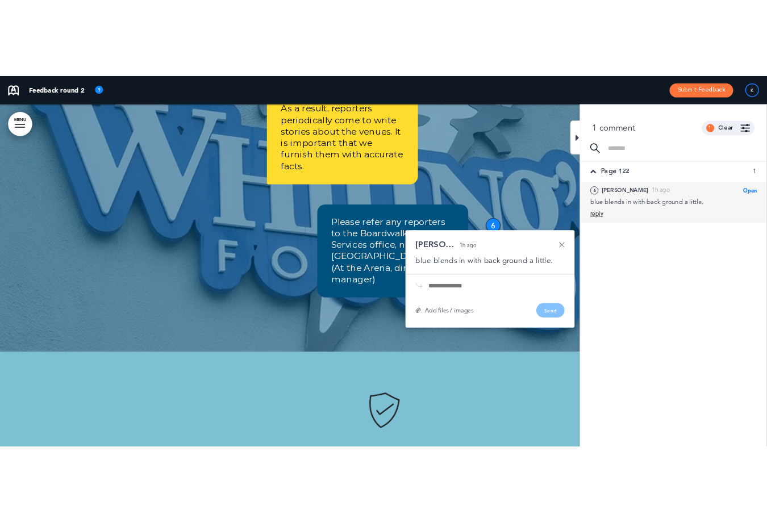
scroll to position [18078, 0]
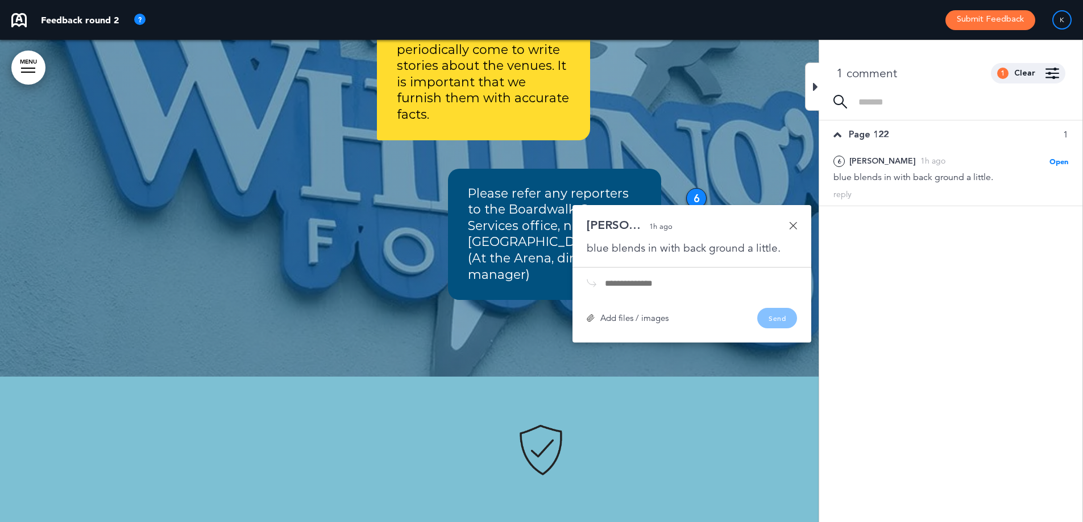
click at [651, 279] on input "text" at bounding box center [701, 283] width 192 height 9
type input "*"
type input "**********"
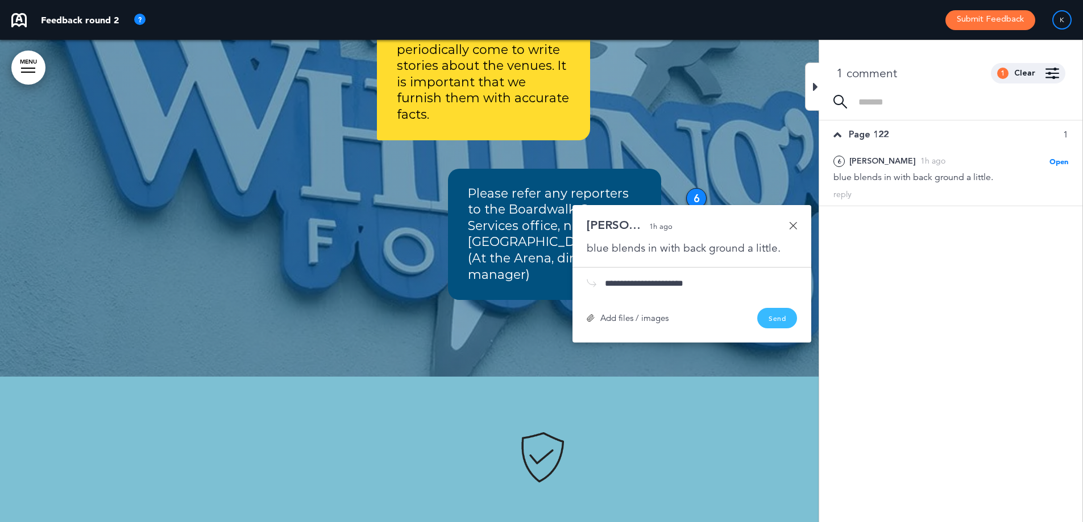
drag, startPoint x: 777, startPoint y: 253, endPoint x: 777, endPoint y: 240, distance: 12.5
click at [777, 252] on div "**********" at bounding box center [691, 274] width 239 height 138
click at [777, 308] on button "Send" at bounding box center [777, 318] width 40 height 20
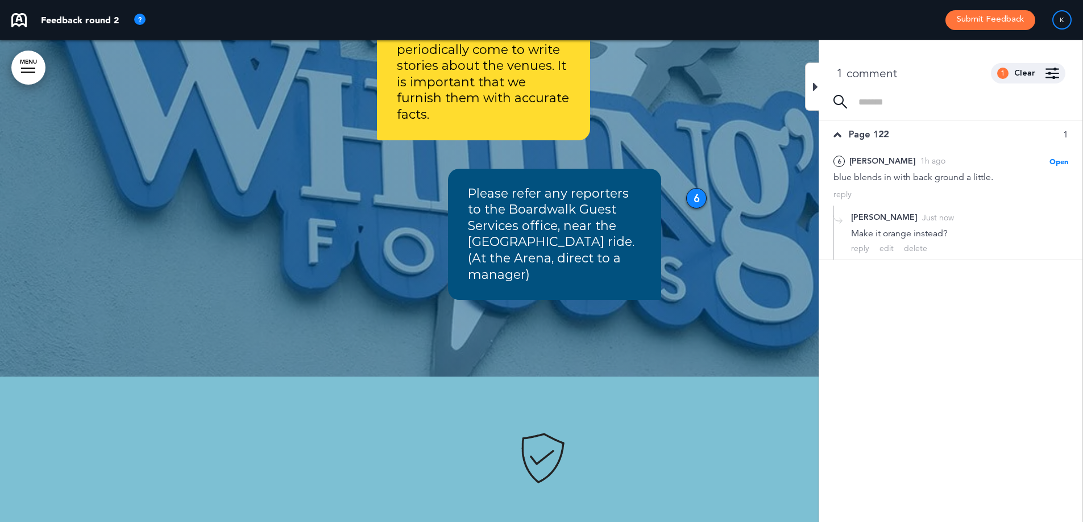
click at [810, 82] on div at bounding box center [812, 87] width 14 height 48
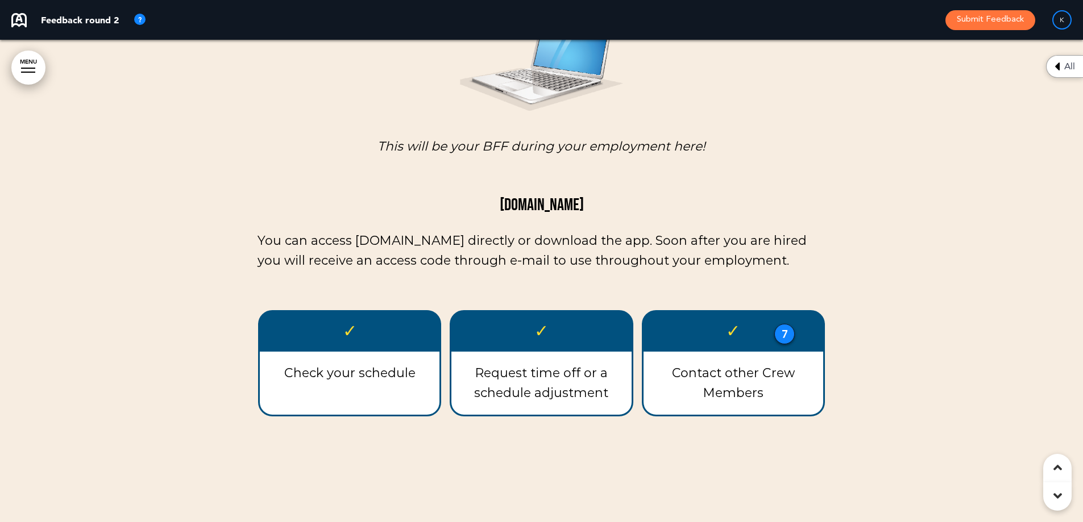
scroll to position [25014, 0]
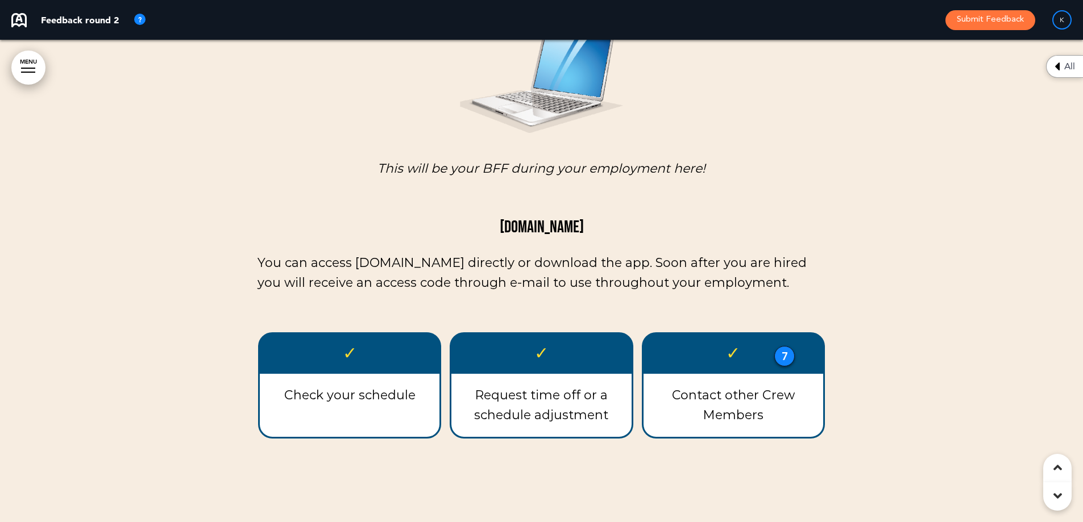
click at [779, 346] on div "7" at bounding box center [784, 356] width 20 height 20
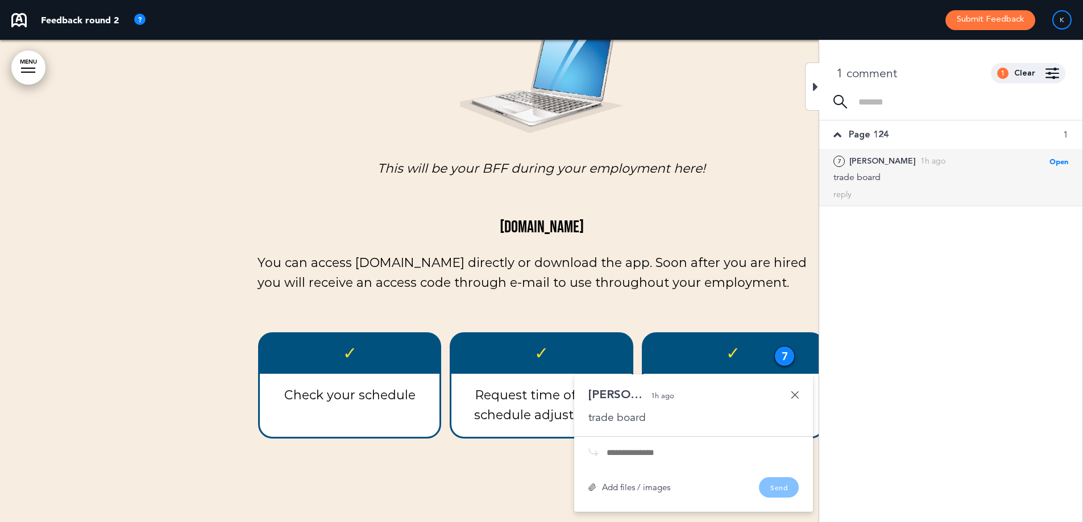
click at [807, 75] on div at bounding box center [812, 87] width 14 height 48
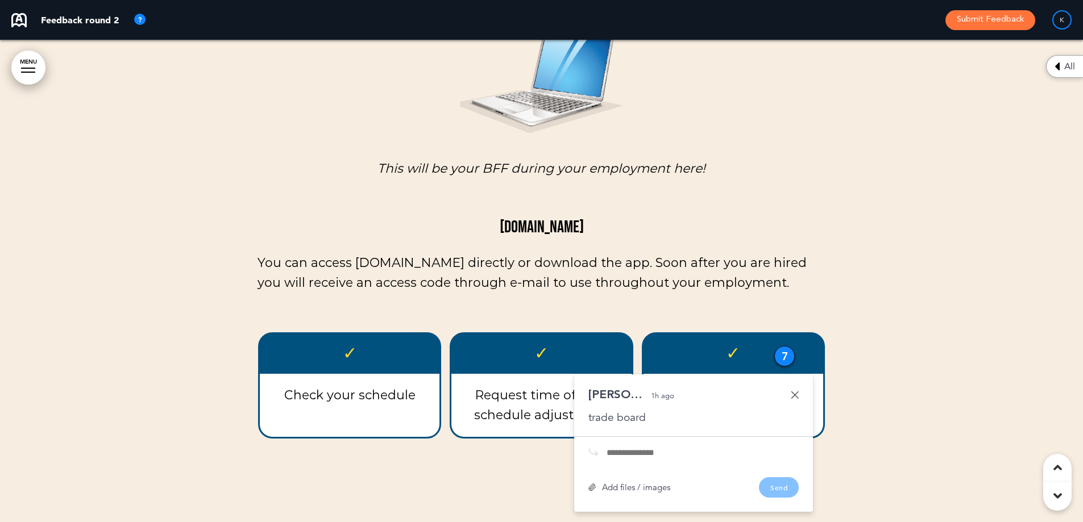
click at [794, 391] on link at bounding box center [795, 395] width 8 height 8
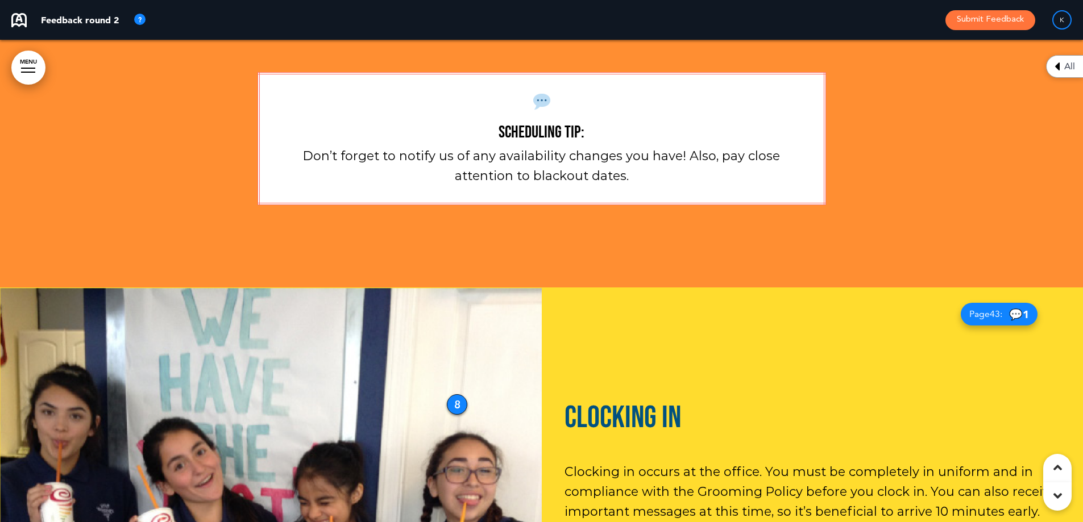
scroll to position [28425, 0]
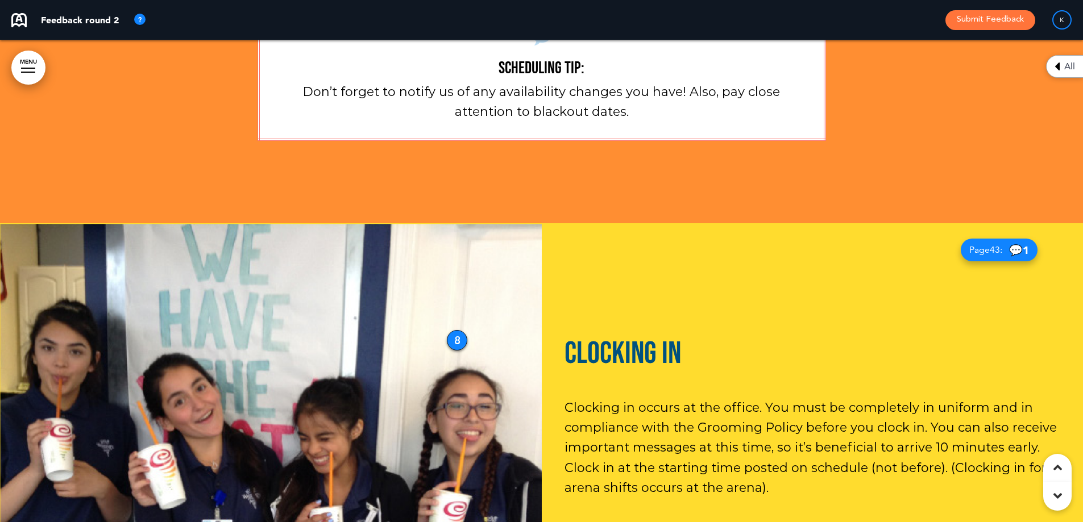
click at [451, 330] on div "8" at bounding box center [457, 340] width 20 height 20
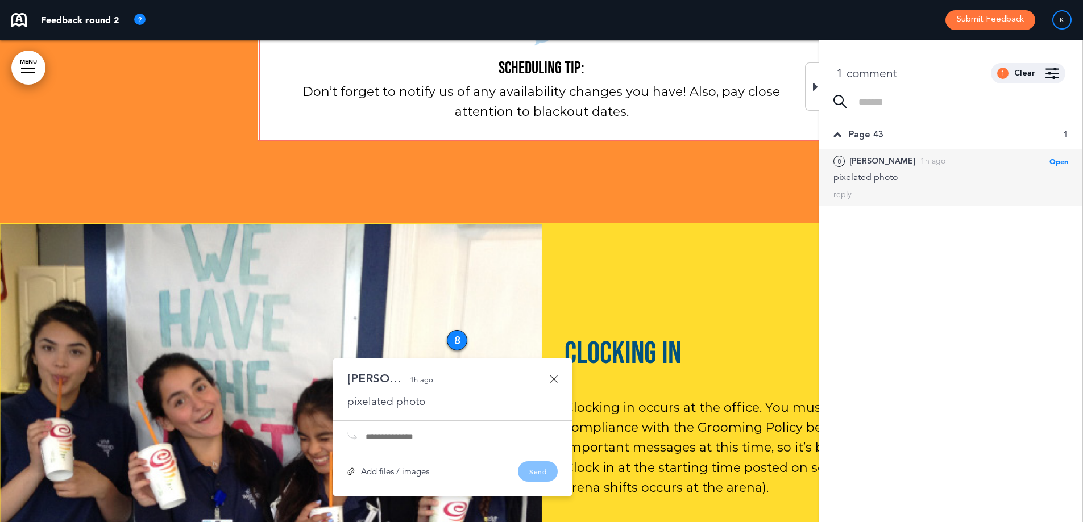
click at [551, 373] on div "Jonathan 1h ago pixelated photo" at bounding box center [452, 391] width 210 height 36
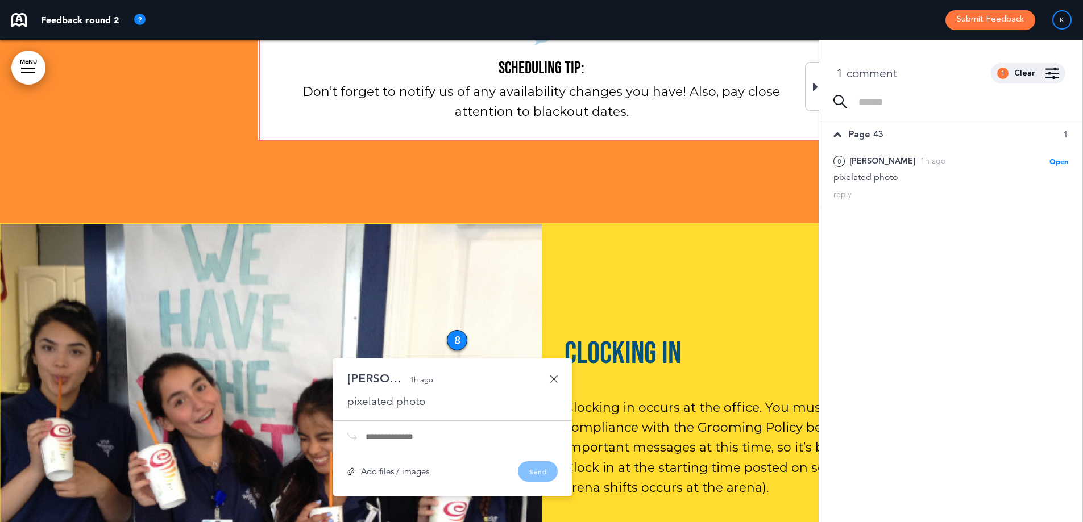
click at [817, 84] on icon at bounding box center [815, 87] width 5 height 14
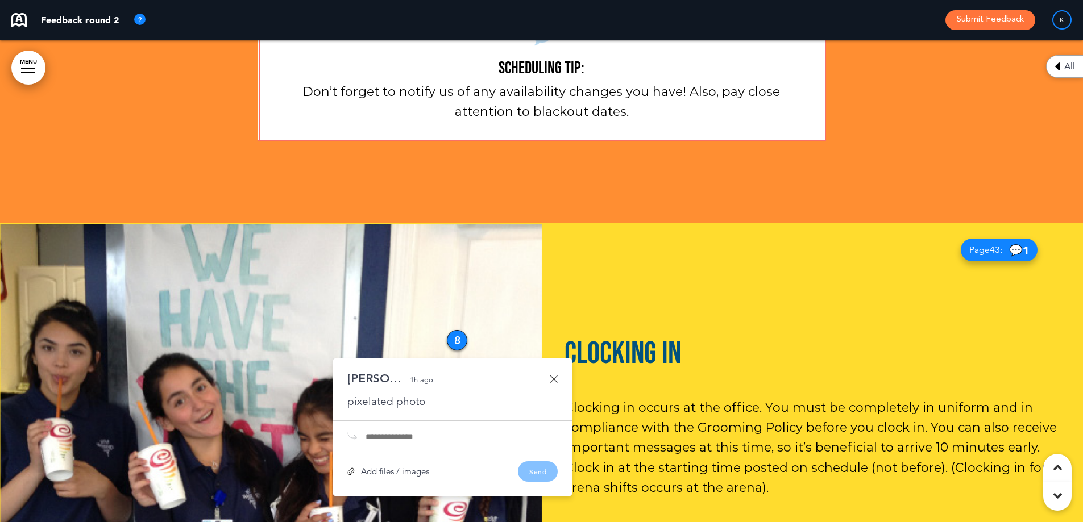
click at [554, 375] on link at bounding box center [554, 379] width 8 height 8
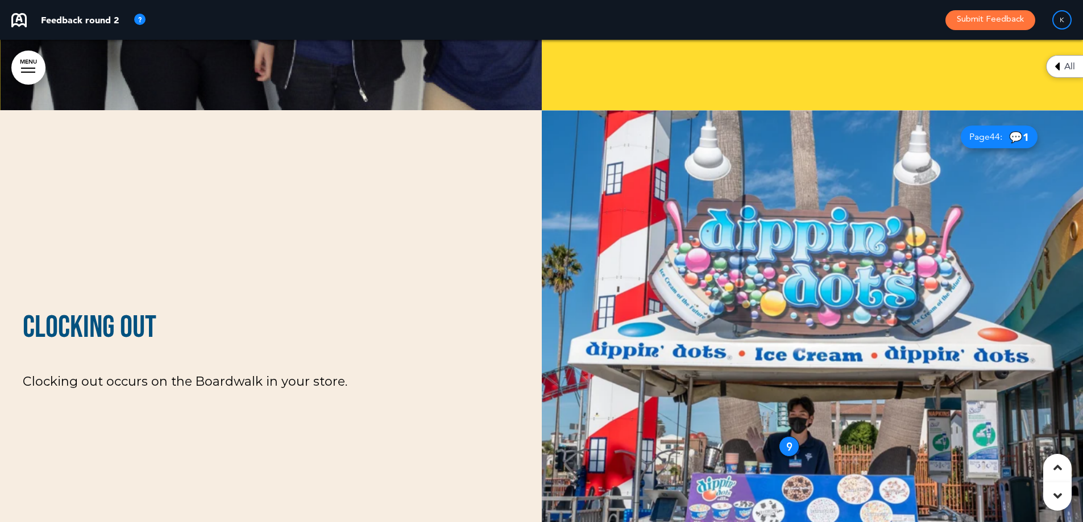
scroll to position [29050, 0]
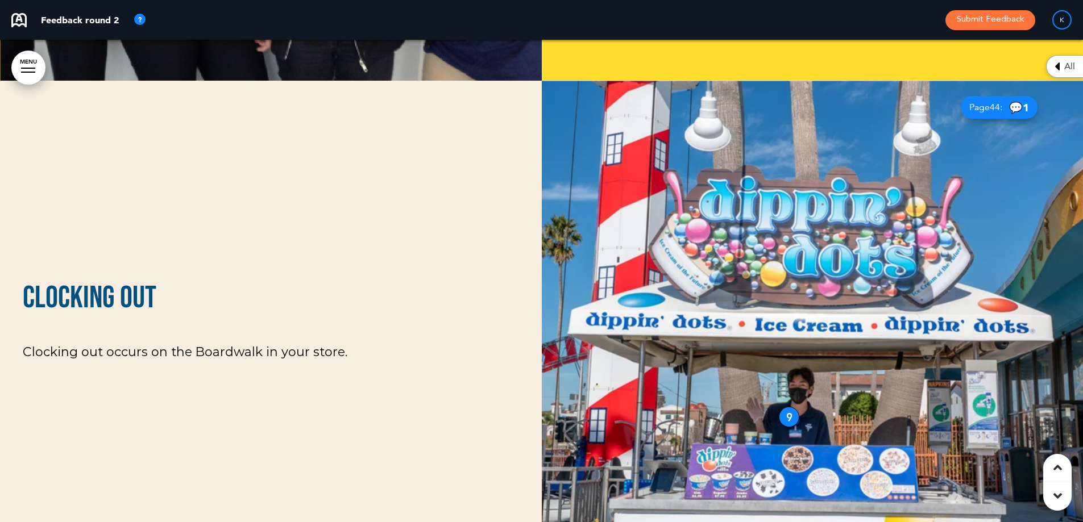
click at [790, 407] on div "9" at bounding box center [789, 417] width 20 height 20
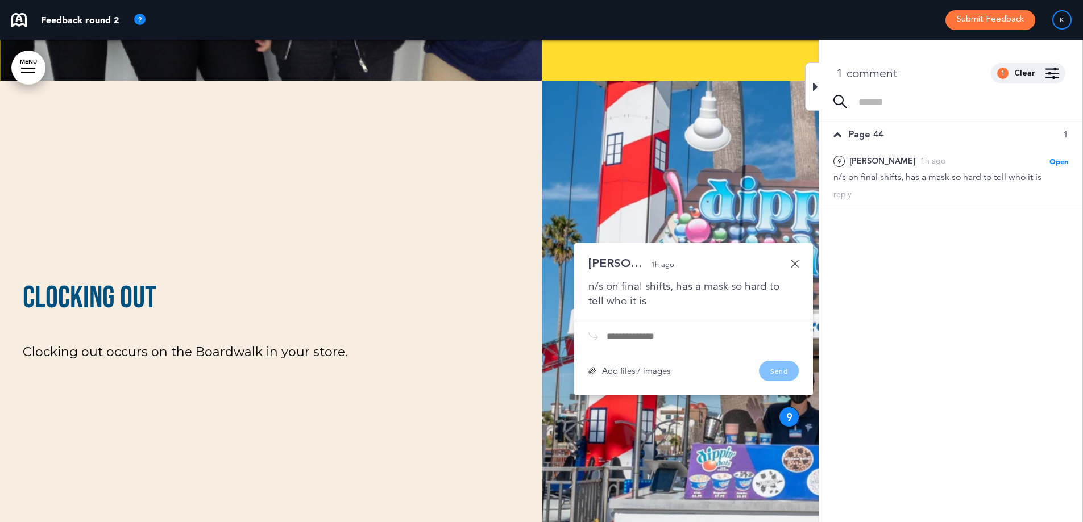
click at [792, 260] on link at bounding box center [795, 264] width 8 height 8
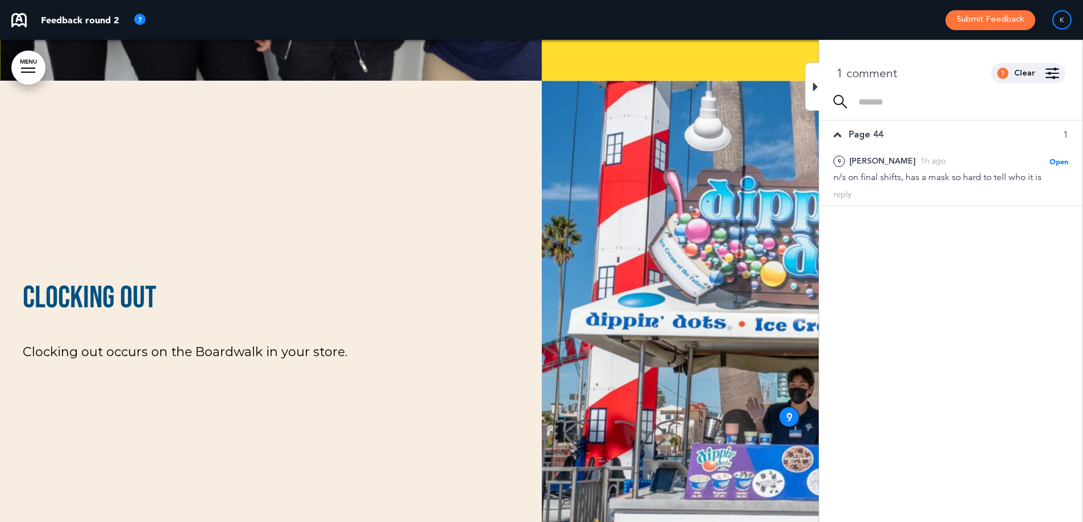
click at [818, 71] on div at bounding box center [812, 87] width 14 height 48
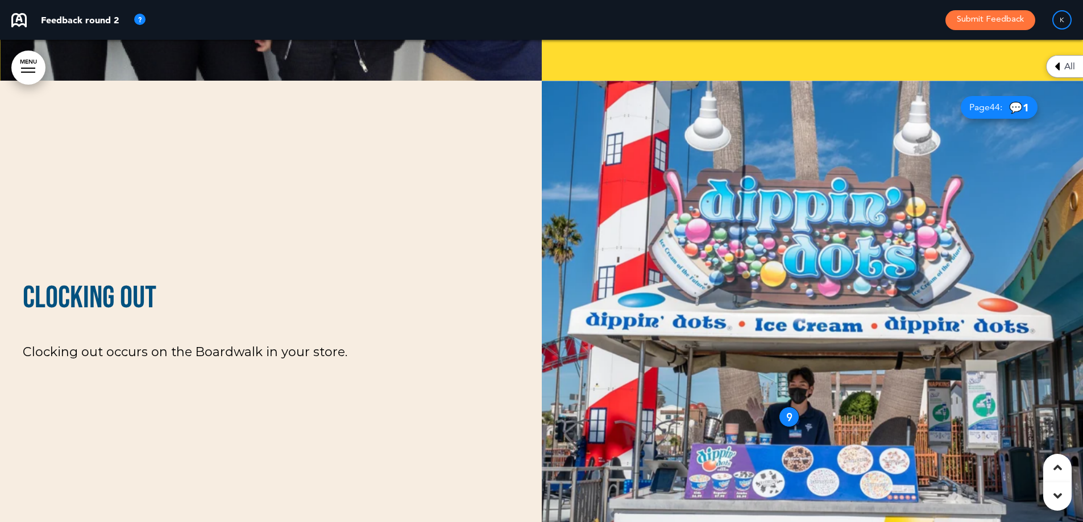
click at [790, 407] on div "9" at bounding box center [789, 417] width 20 height 20
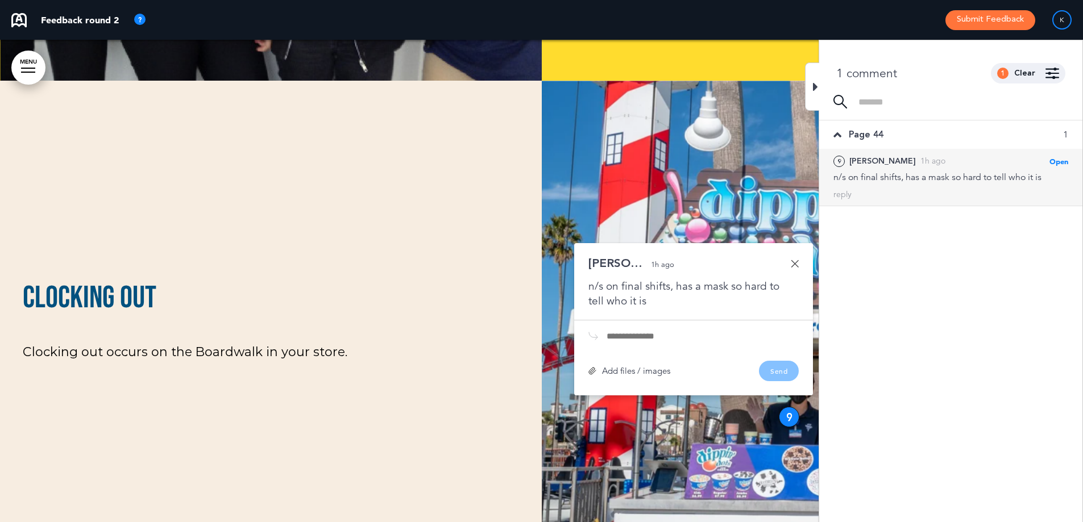
click at [815, 89] on icon at bounding box center [815, 87] width 5 height 14
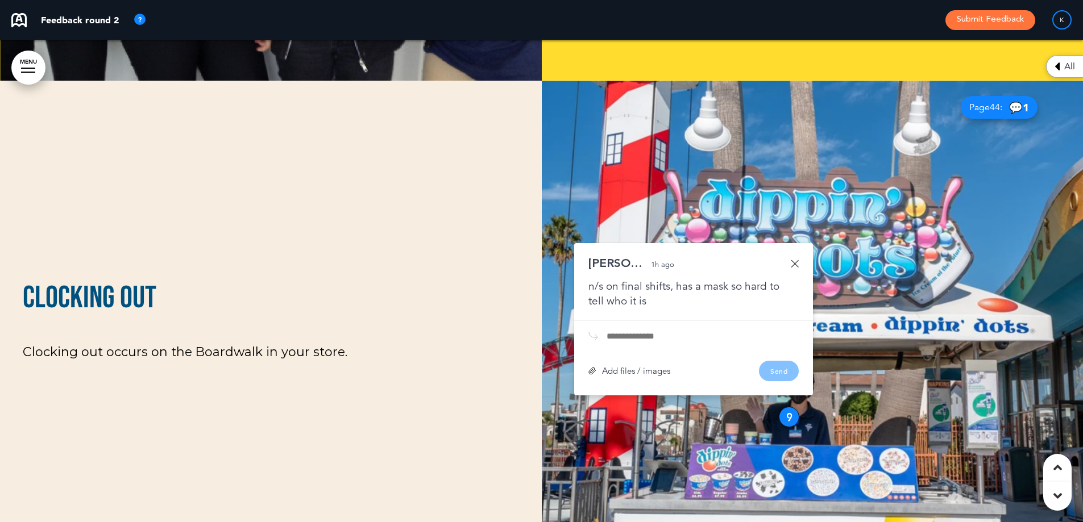
click at [802, 243] on div "Jonathan 1h ago n/s on final shifts, has a mask so hard to tell who it is Add f…" at bounding box center [693, 319] width 239 height 152
click at [796, 260] on link at bounding box center [795, 264] width 8 height 8
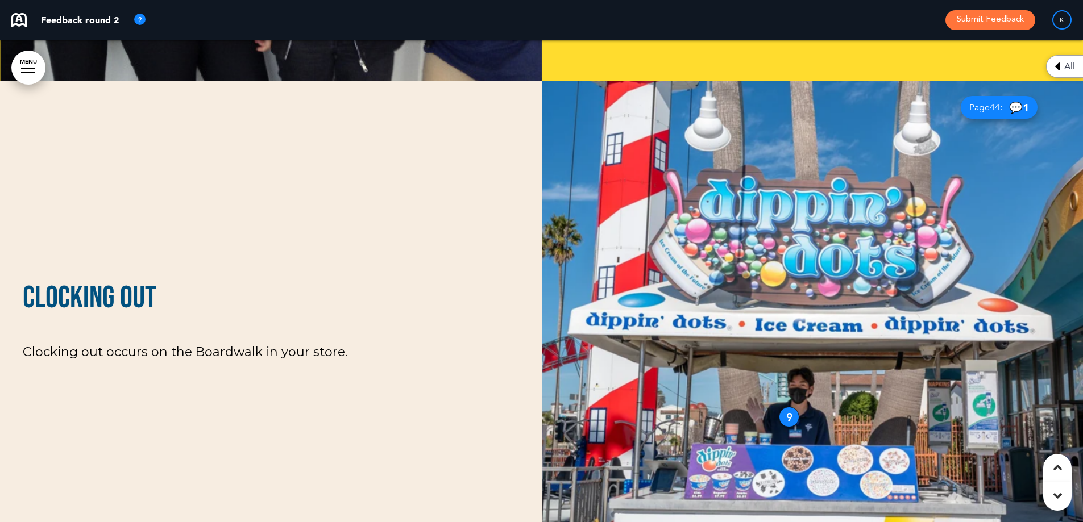
click at [792, 407] on div "9" at bounding box center [789, 417] width 20 height 20
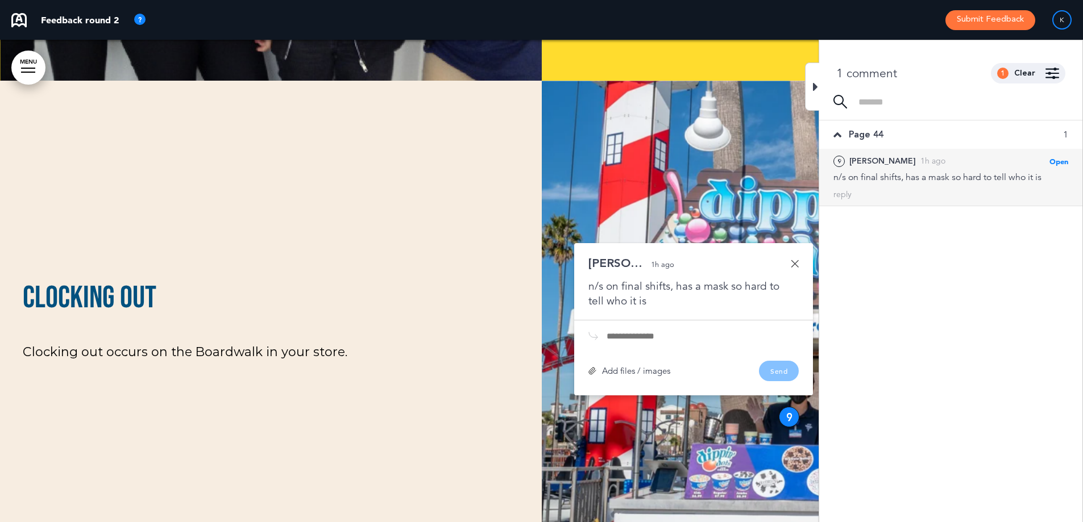
click at [684, 332] on input "text" at bounding box center [703, 336] width 192 height 9
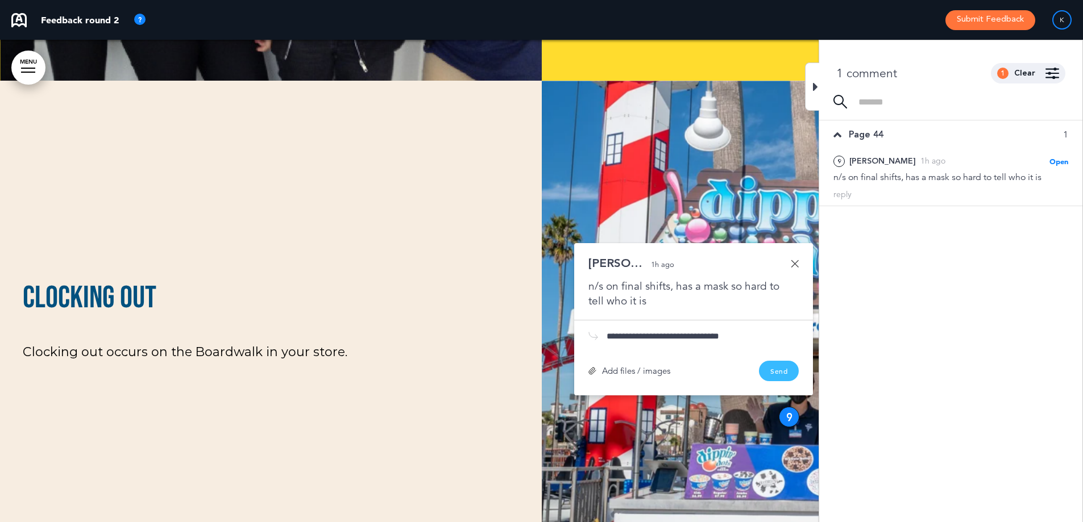
type input "**********"
click at [773, 361] on button "Send" at bounding box center [779, 371] width 40 height 20
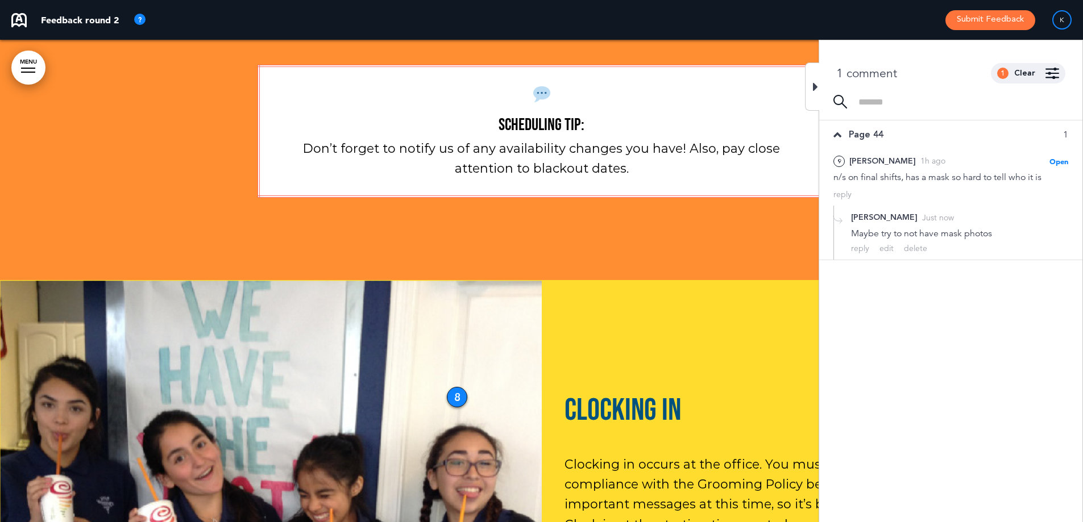
drag, startPoint x: 802, startPoint y: 93, endPoint x: 807, endPoint y: 109, distance: 17.3
click at [802, 198] on p at bounding box center [542, 208] width 569 height 20
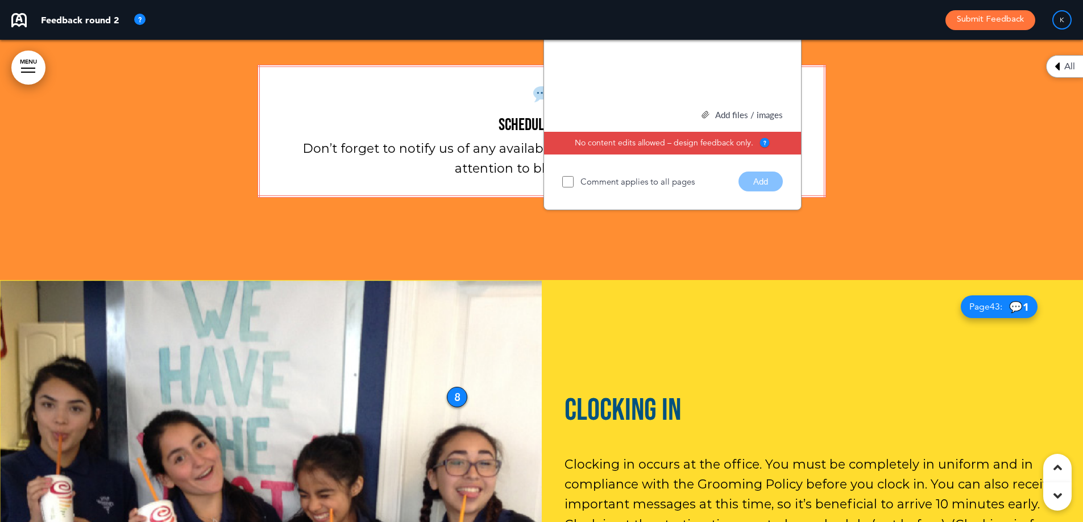
scroll to position [28013, 0]
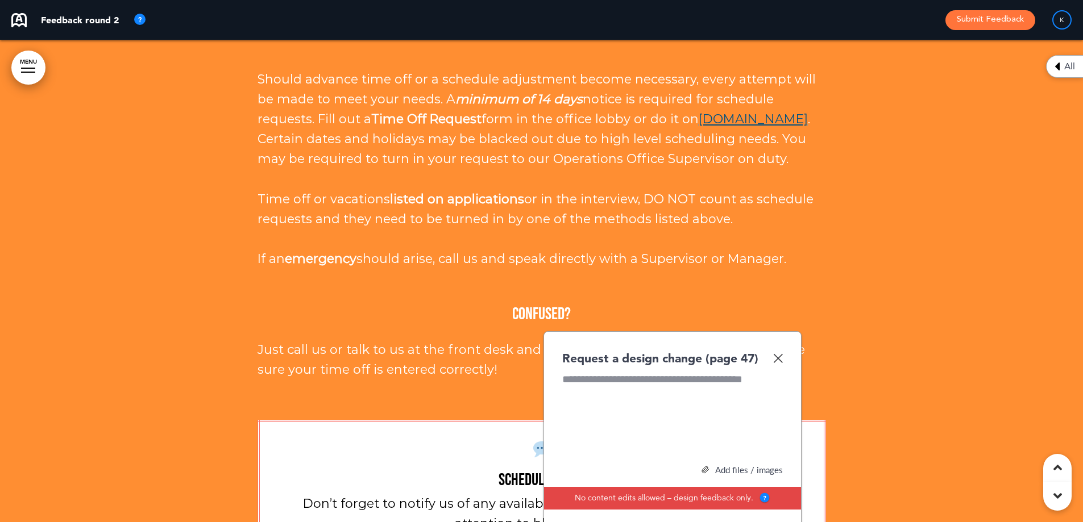
click at [781, 354] on img at bounding box center [778, 359] width 10 height 10
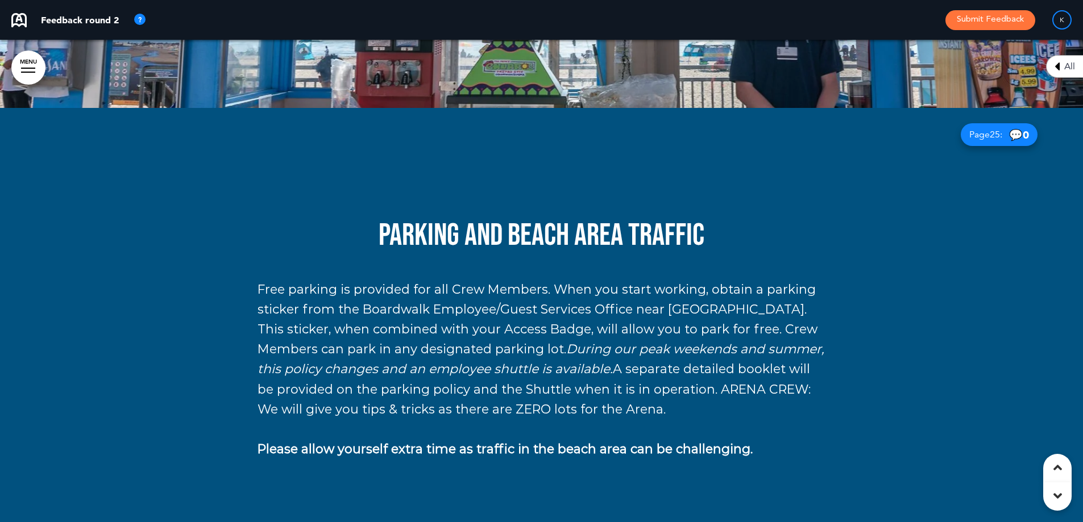
scroll to position [15234, 0]
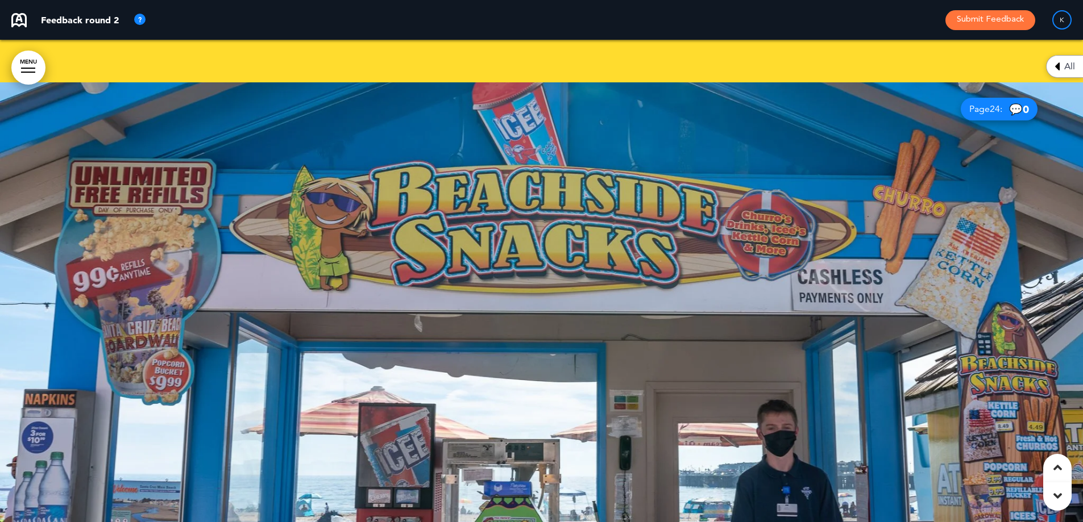
click at [766, 354] on div at bounding box center [541, 323] width 1083 height 483
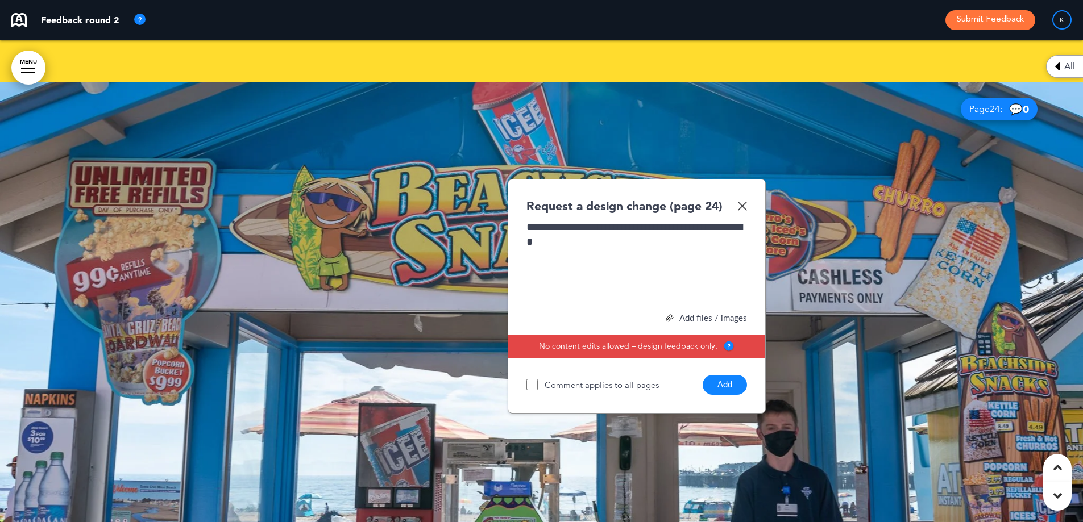
click at [719, 375] on button "Add" at bounding box center [725, 385] width 44 height 20
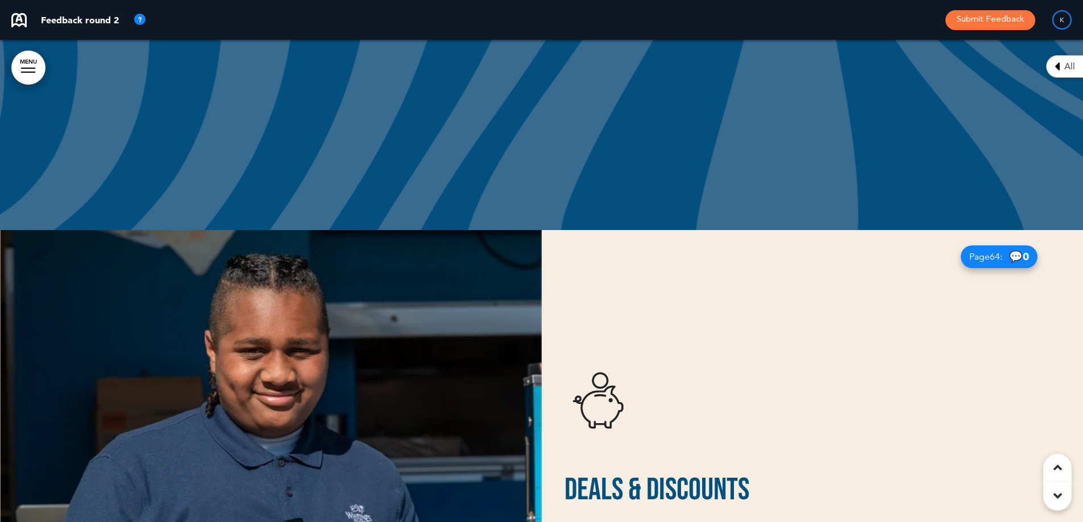
scroll to position [38072, 0]
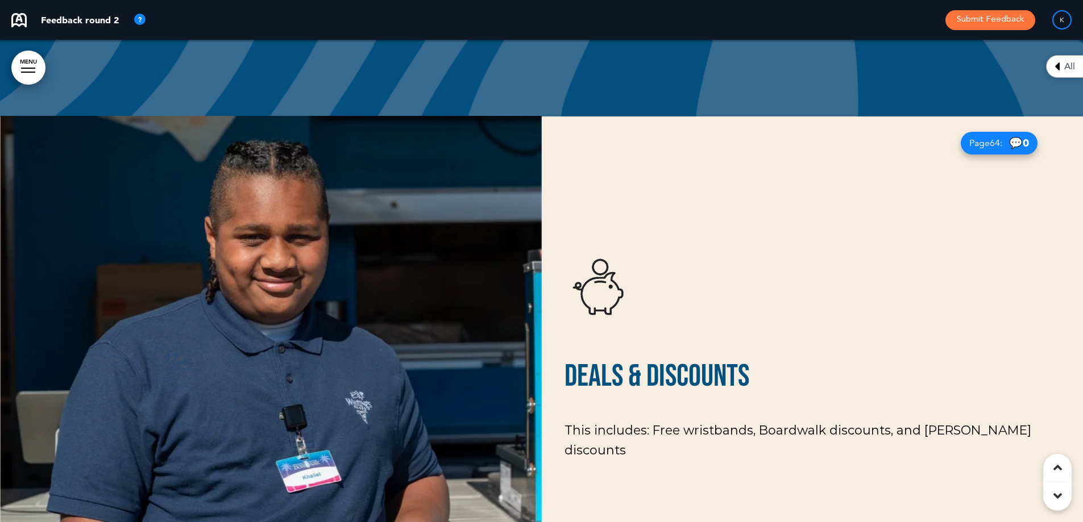
click at [246, 147] on img at bounding box center [271, 358] width 542 height 483
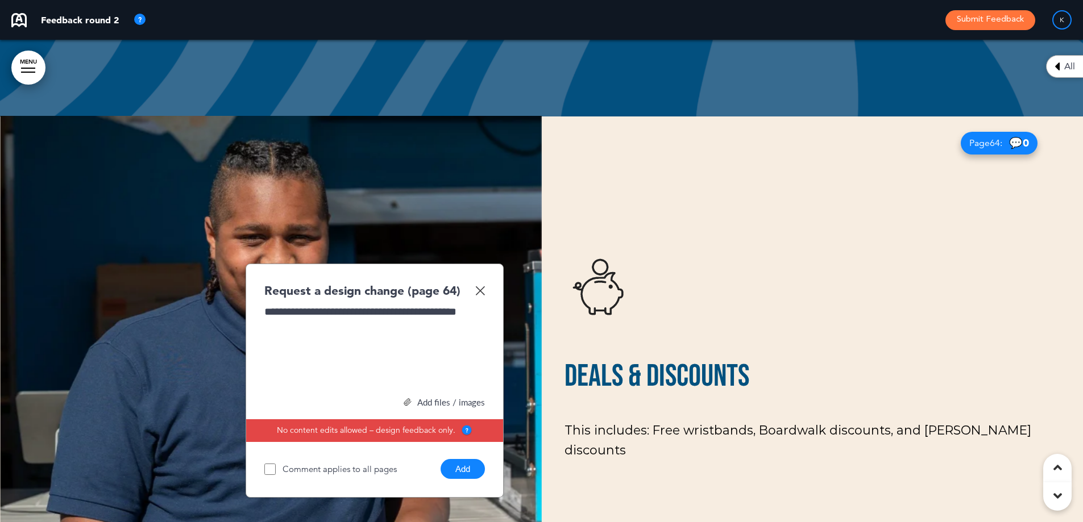
click at [471, 459] on button "Add" at bounding box center [463, 469] width 44 height 20
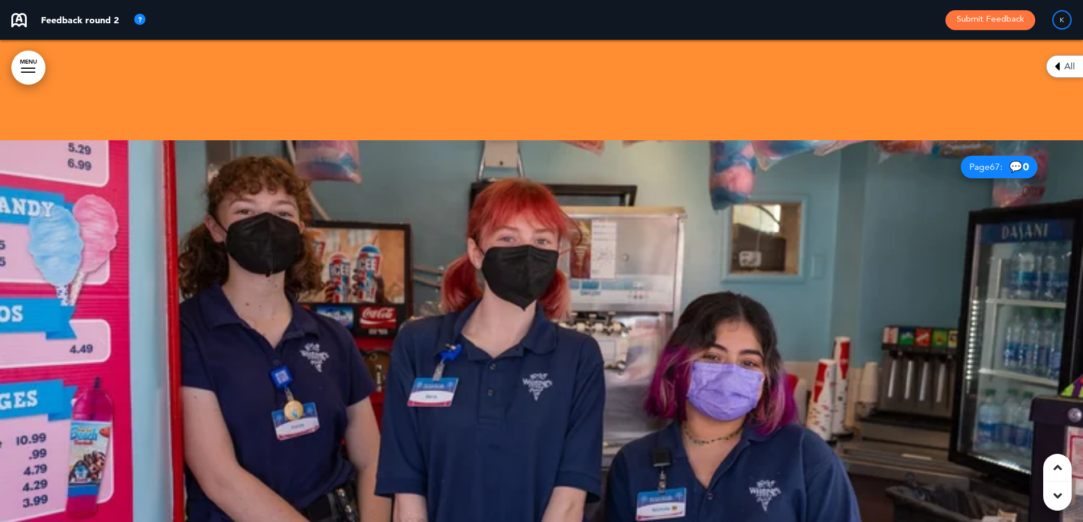
scroll to position [39494, 0]
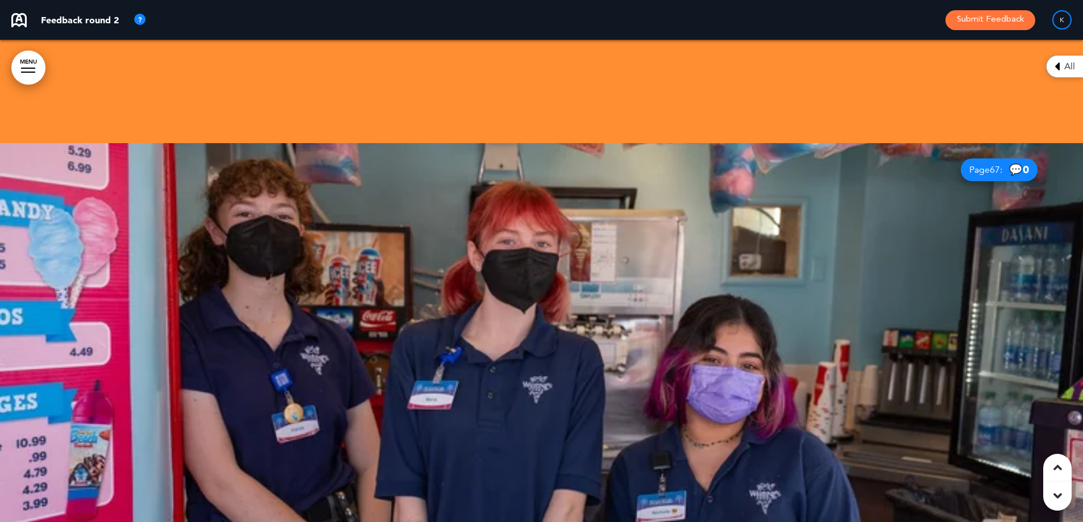
click at [963, 252] on div at bounding box center [541, 384] width 1083 height 483
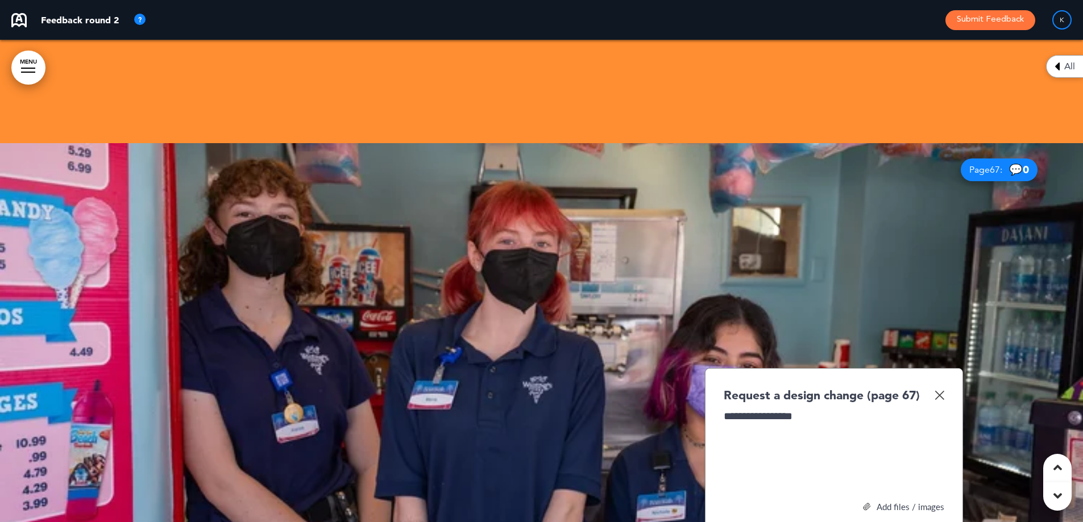
click at [788, 409] on div "**********" at bounding box center [834, 451] width 221 height 85
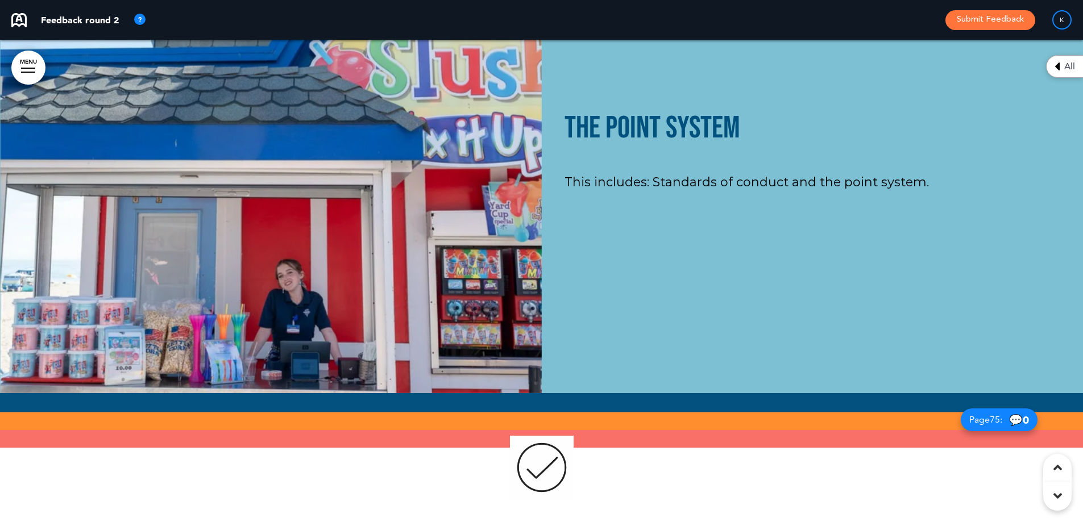
scroll to position [44269, 0]
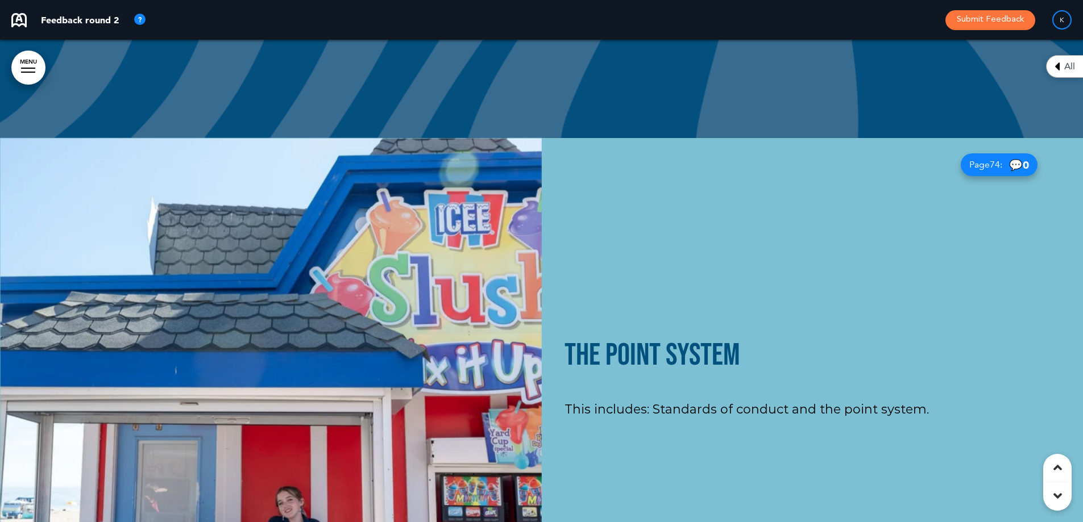
drag, startPoint x: 309, startPoint y: 281, endPoint x: 122, endPoint y: 105, distance: 256.6
click at [127, 138] on img at bounding box center [271, 379] width 542 height 483
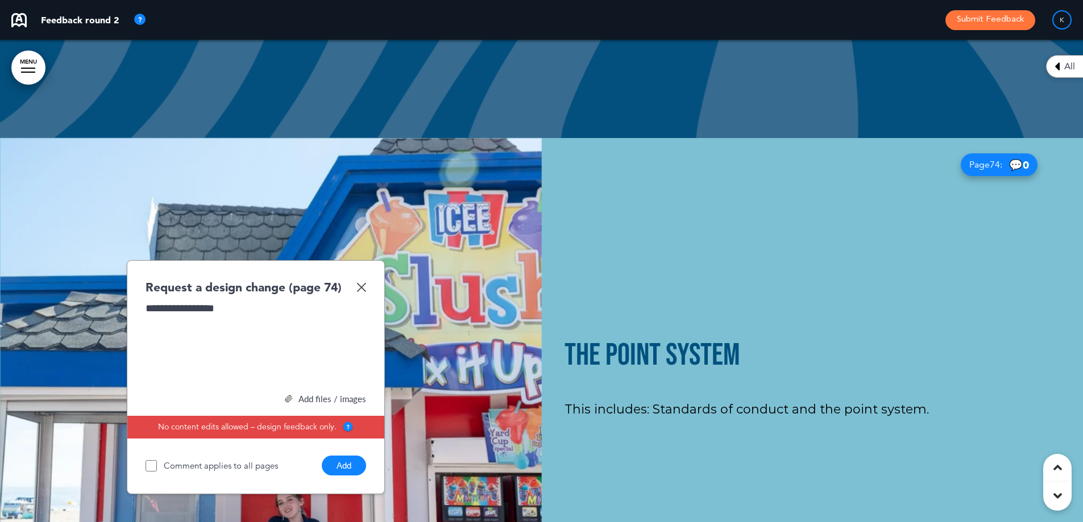
click at [361, 456] on button "Add" at bounding box center [344, 466] width 44 height 20
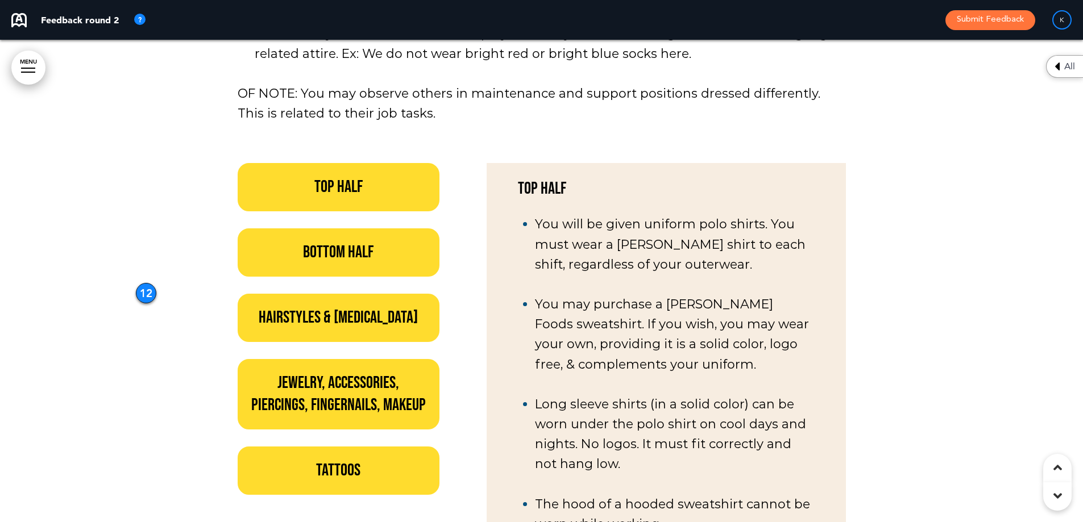
scroll to position [52058, 0]
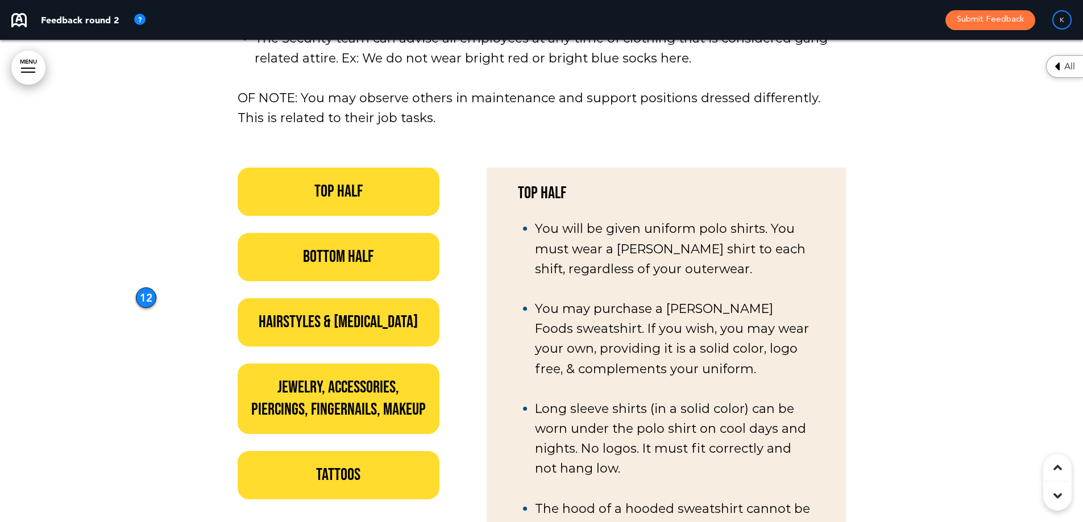
click at [132, 130] on div at bounding box center [541, 306] width 1083 height 2261
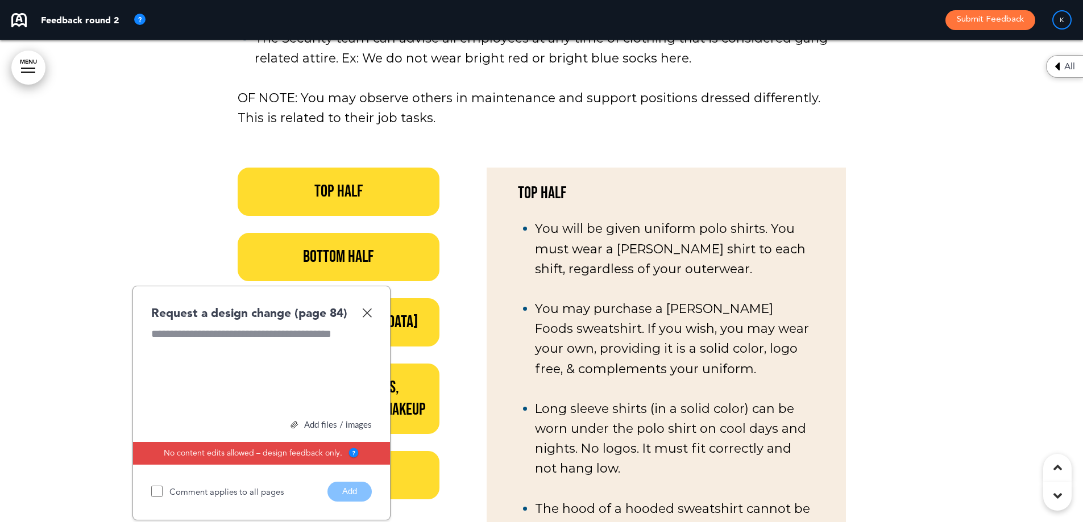
click at [370, 305] on div "Request a design change (page 84)" at bounding box center [261, 313] width 221 height 16
click at [366, 308] on img at bounding box center [367, 313] width 10 height 10
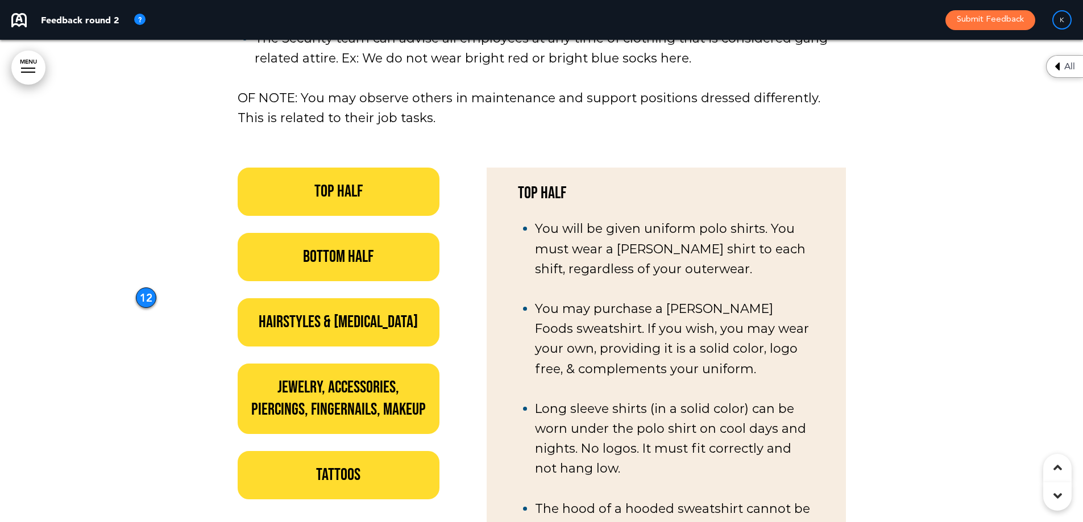
click at [144, 288] on div "12" at bounding box center [146, 298] width 20 height 20
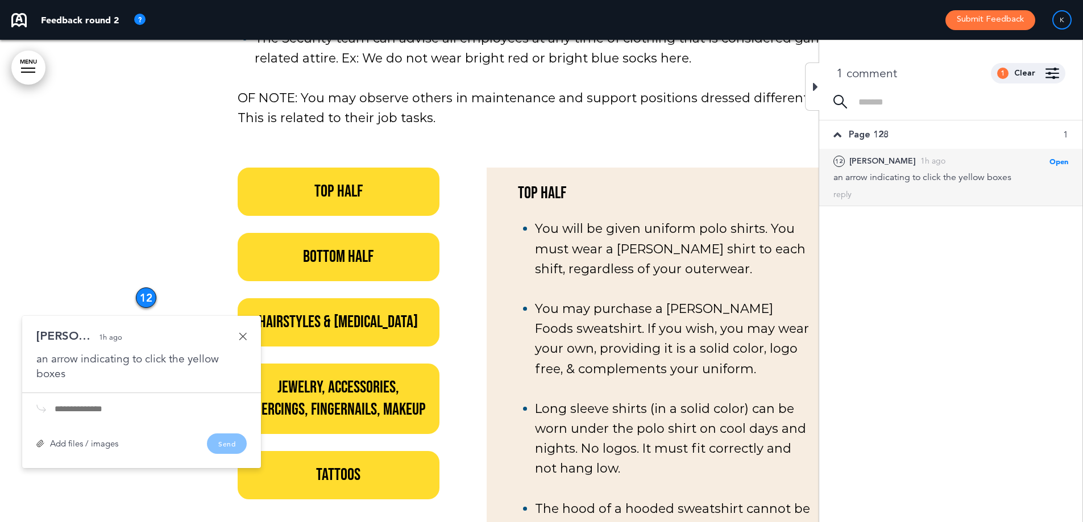
click at [244, 333] on link at bounding box center [243, 337] width 8 height 8
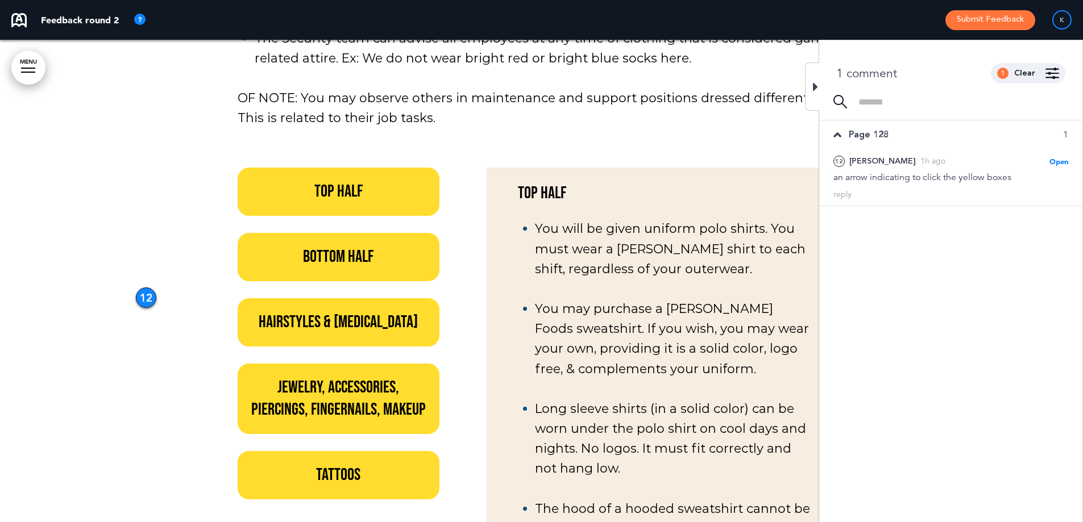
click at [804, 219] on li "You will be given uniform polo shirts. You must wear a [PERSON_NAME] shirt to e…" at bounding box center [674, 249] width 279 height 60
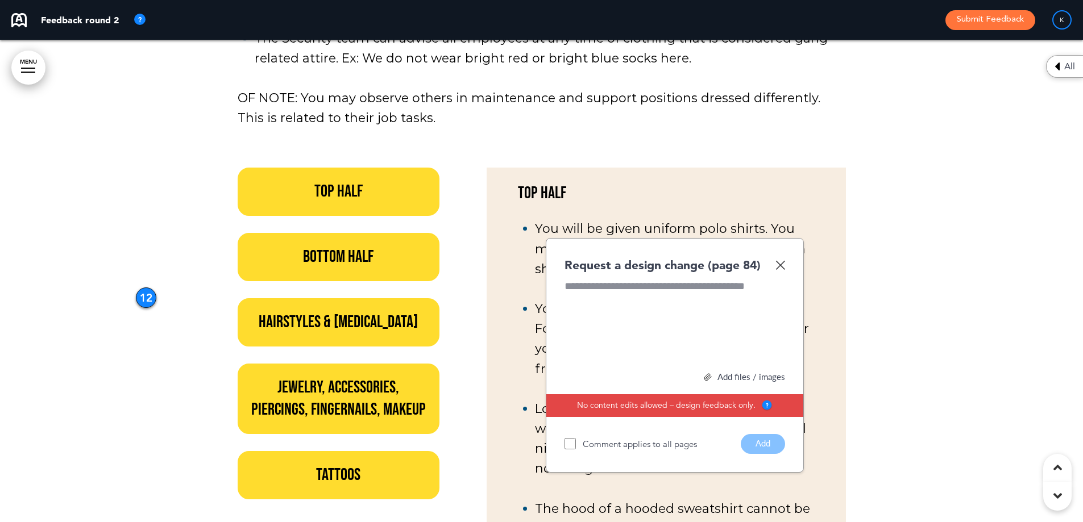
click at [777, 257] on div "Request a design change (page 84)" at bounding box center [675, 265] width 221 height 16
click at [777, 260] on img at bounding box center [780, 265] width 10 height 10
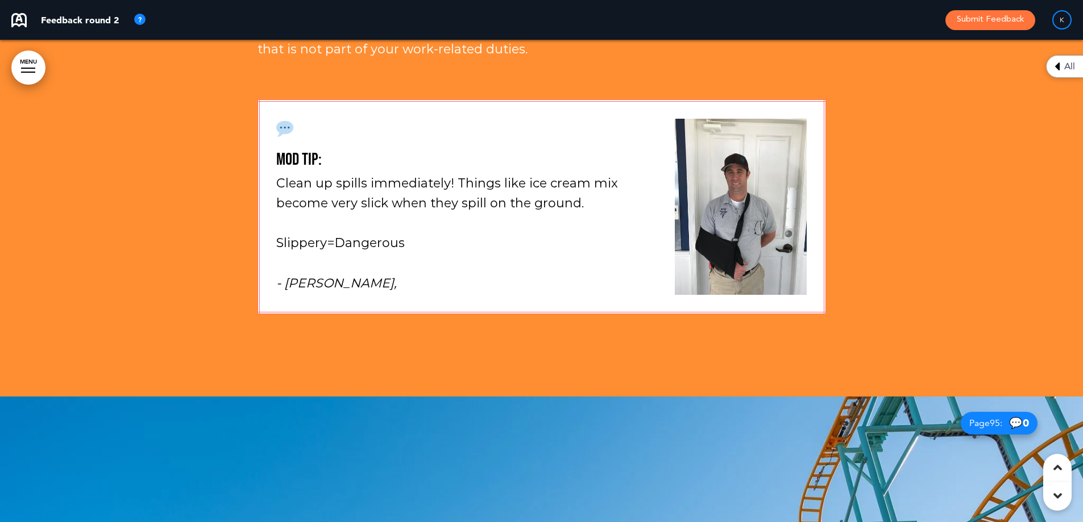
scroll to position [62518, 0]
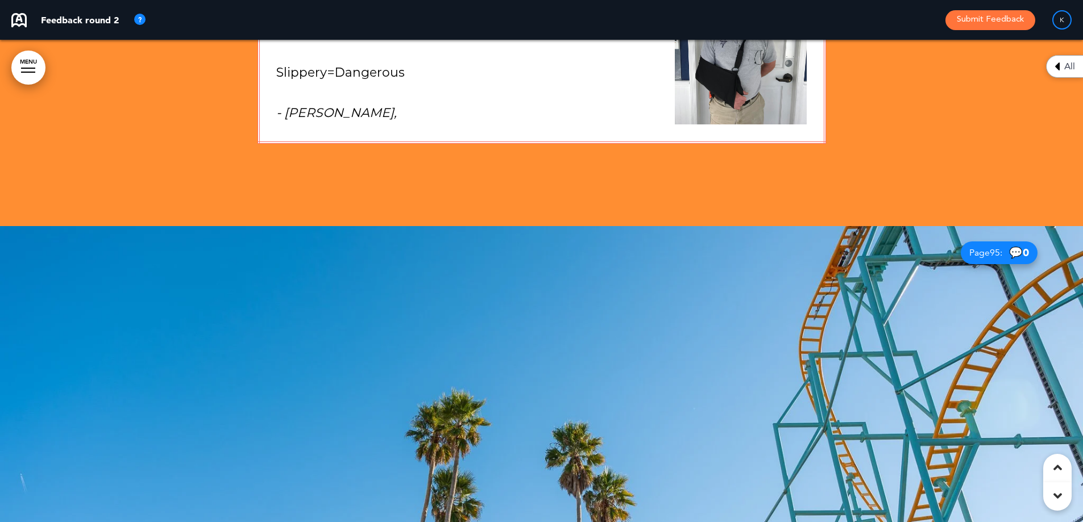
click at [670, 291] on div at bounding box center [541, 467] width 1083 height 483
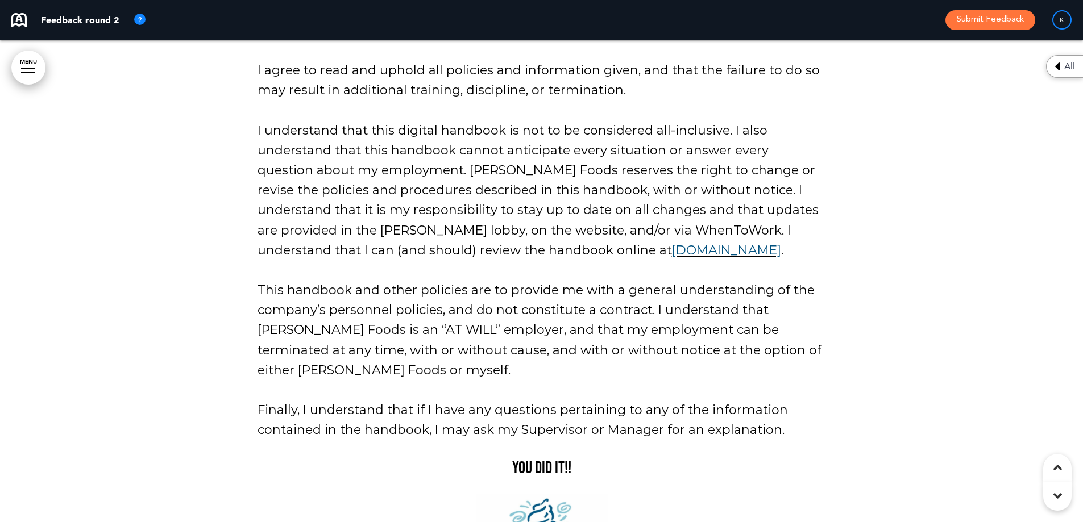
scroll to position [64581, 0]
